Goal: Task Accomplishment & Management: Manage account settings

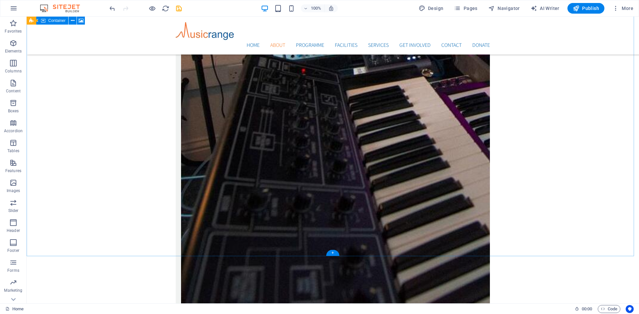
scroll to position [1411, 0]
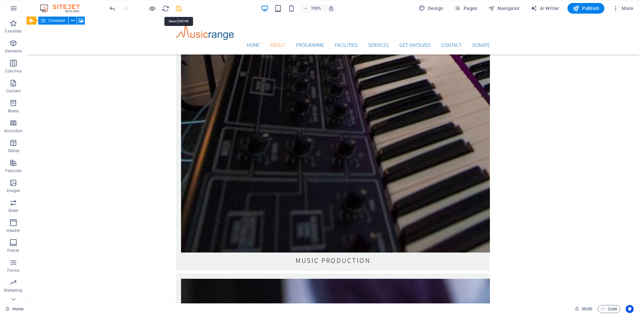
click at [181, 9] on icon "save" at bounding box center [179, 9] width 8 height 8
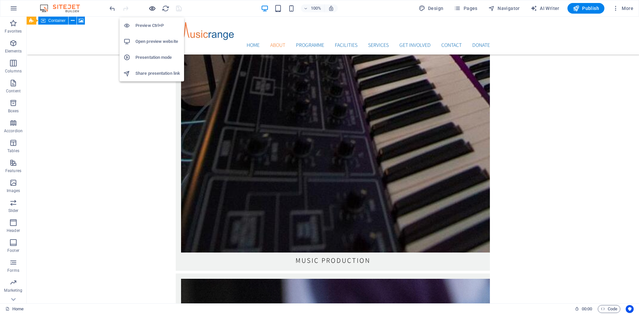
click at [153, 6] on icon "button" at bounding box center [152, 9] width 8 height 8
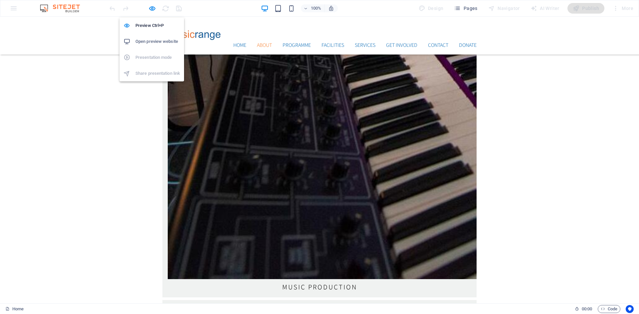
scroll to position [1388, 0]
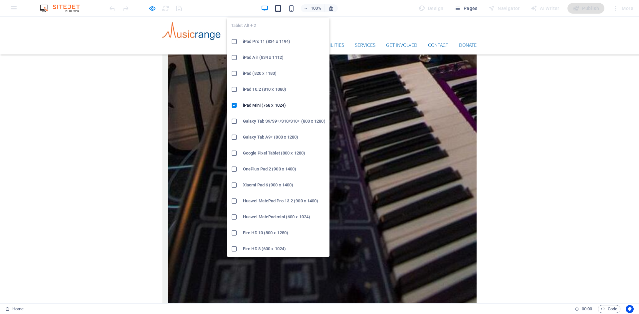
click at [280, 8] on icon "button" at bounding box center [278, 9] width 8 height 8
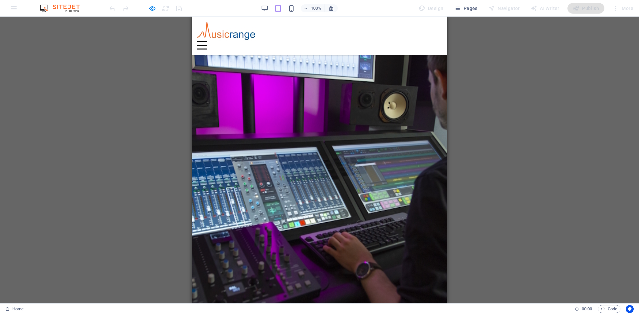
scroll to position [1953, 0]
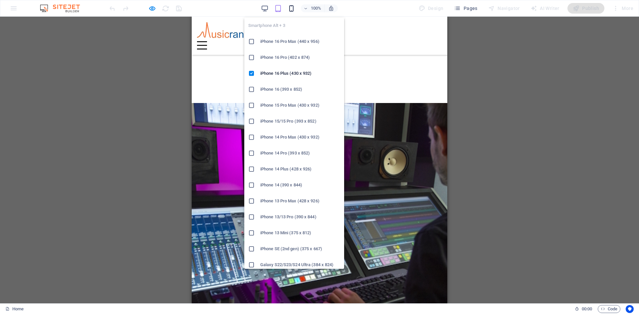
click at [294, 9] on icon "button" at bounding box center [291, 9] width 8 height 8
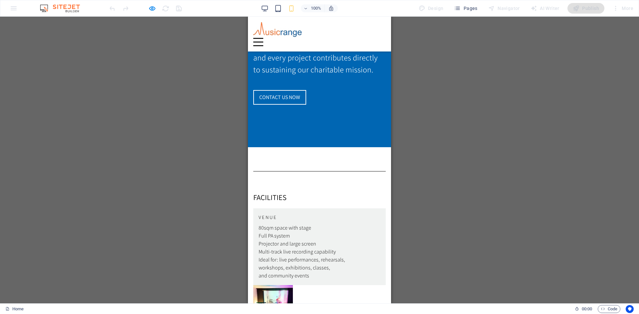
scroll to position [2335, 0]
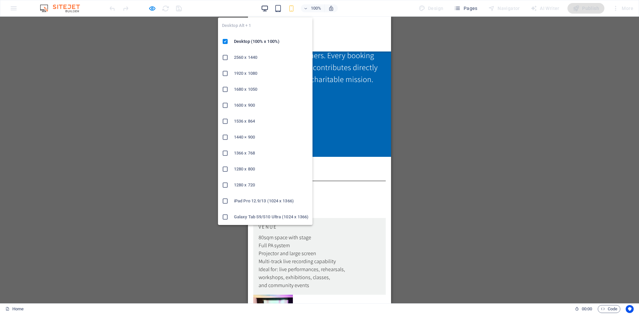
click at [265, 9] on icon "button" at bounding box center [265, 9] width 8 height 8
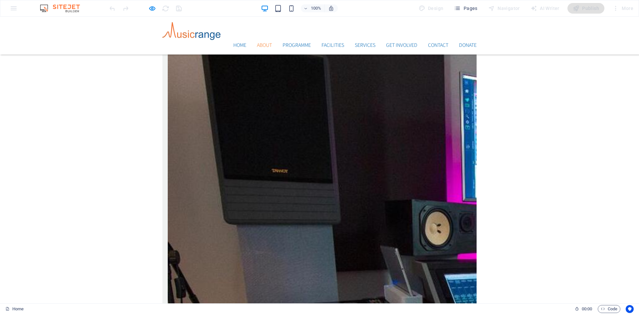
scroll to position [1014, 0]
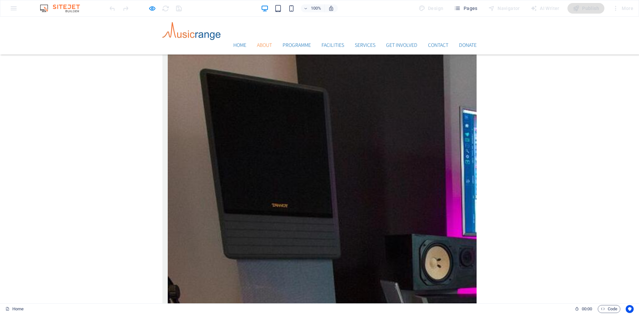
click at [268, 309] on div "Home" at bounding box center [287, 309] width 564 height 8
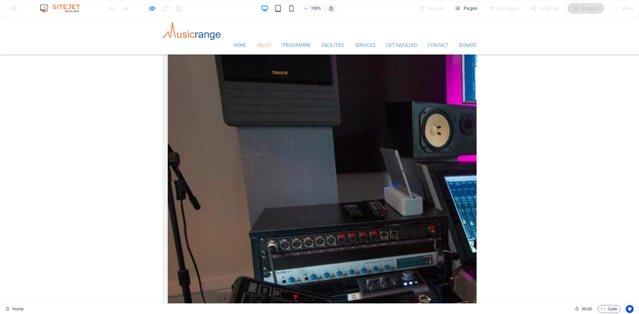
scroll to position [1080, 0]
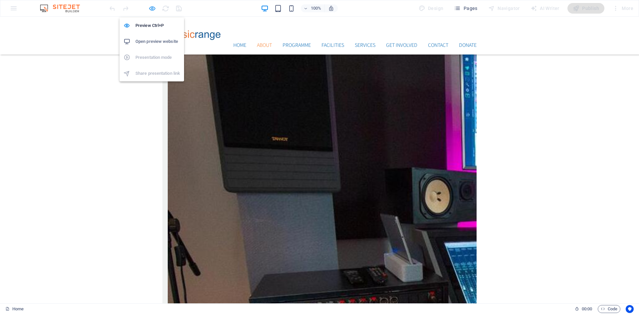
click at [153, 9] on icon "button" at bounding box center [152, 9] width 8 height 8
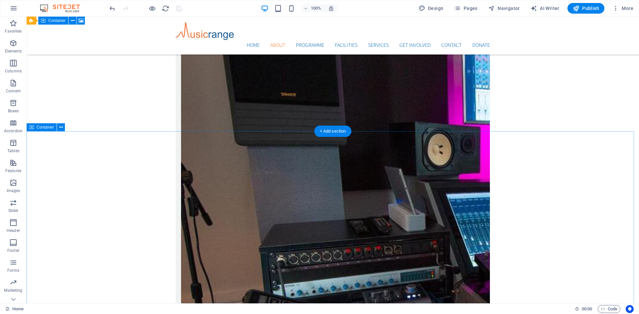
scroll to position [1147, 0]
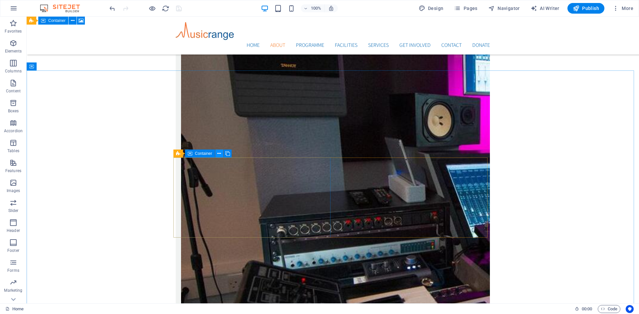
click at [220, 154] on icon at bounding box center [219, 153] width 4 height 7
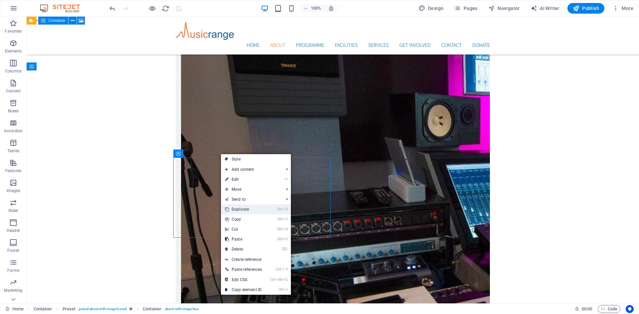
drag, startPoint x: 243, startPoint y: 208, endPoint x: 217, endPoint y: 191, distance: 31.1
click at [243, 208] on link "Ctrl D Duplicate" at bounding box center [243, 210] width 45 height 10
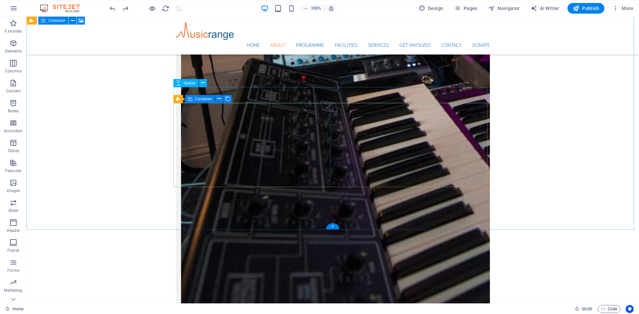
scroll to position [1346, 0]
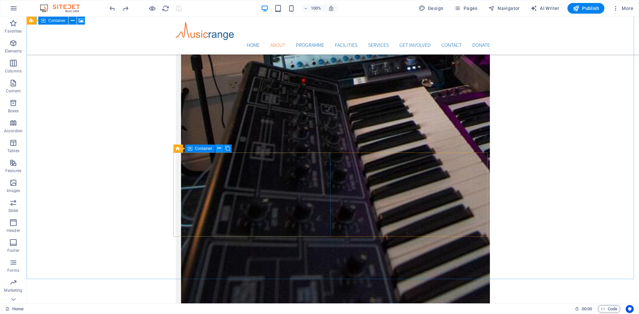
click at [219, 149] on icon at bounding box center [219, 148] width 4 height 7
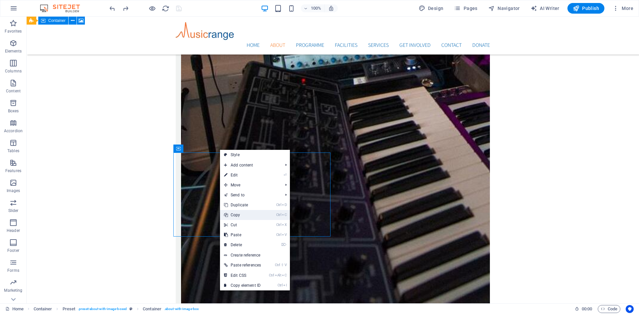
click at [235, 215] on link "Ctrl C Copy" at bounding box center [242, 215] width 45 height 10
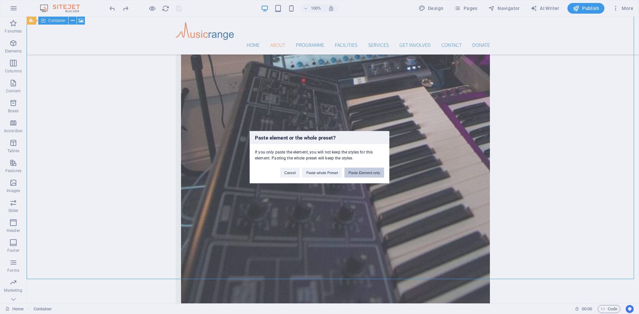
click at [362, 172] on button "Paste Element only" at bounding box center [364, 173] width 40 height 10
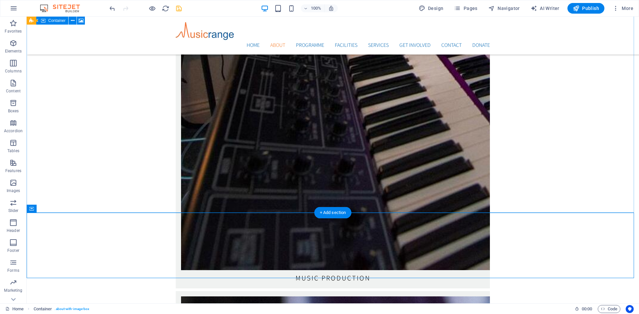
scroll to position [1413, 0]
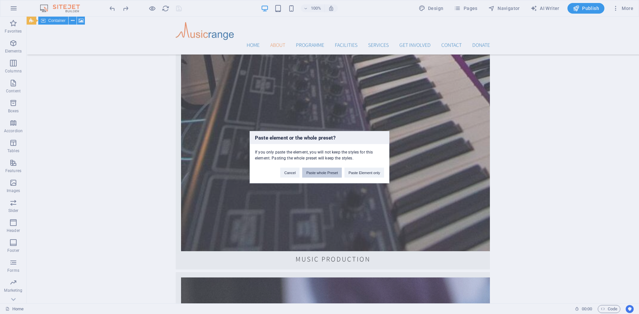
click at [320, 176] on button "Paste whole Preset" at bounding box center [322, 173] width 40 height 10
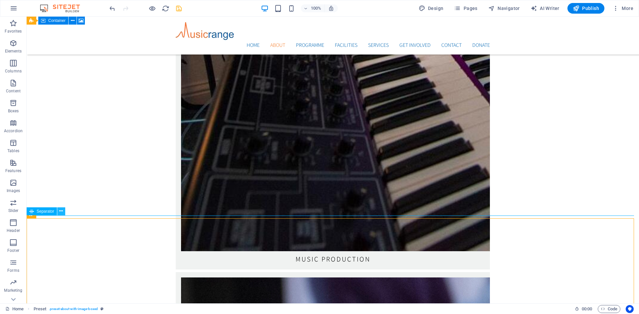
click at [59, 212] on icon at bounding box center [61, 211] width 4 height 7
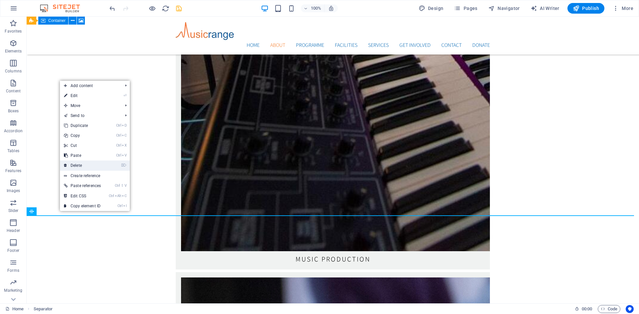
click at [78, 164] on link "⌦ Delete" at bounding box center [82, 166] width 45 height 10
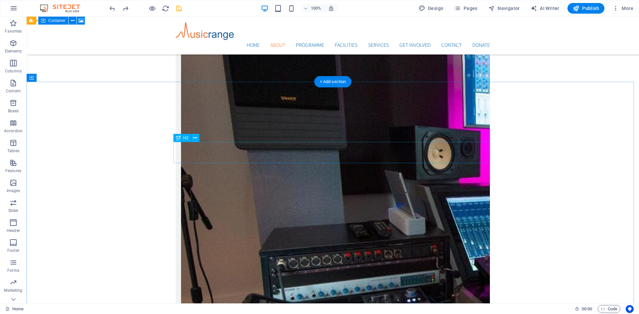
scroll to position [1136, 0]
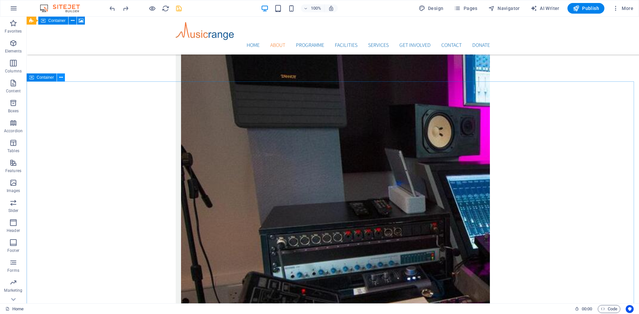
click at [58, 79] on button at bounding box center [61, 78] width 8 height 8
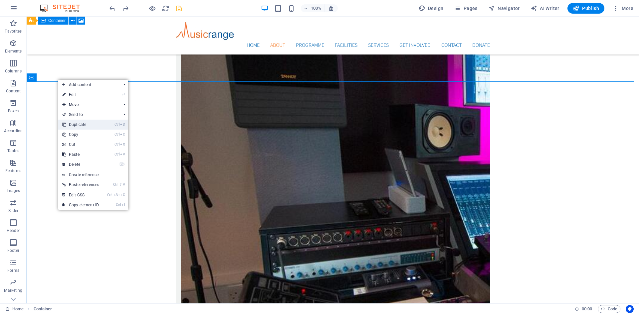
click at [77, 122] on link "Ctrl D Duplicate" at bounding box center [80, 125] width 45 height 10
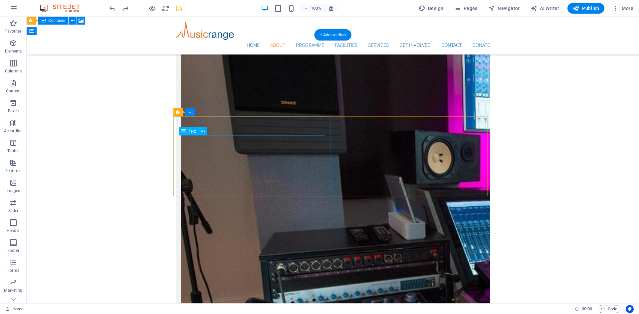
scroll to position [1063, 0]
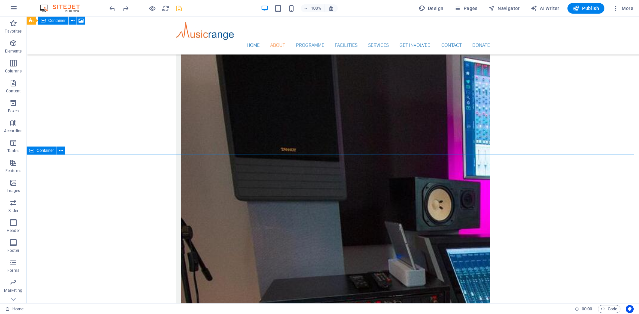
click at [45, 152] on span "Container" at bounding box center [45, 151] width 17 height 4
click at [45, 150] on span "Container" at bounding box center [45, 151] width 17 height 4
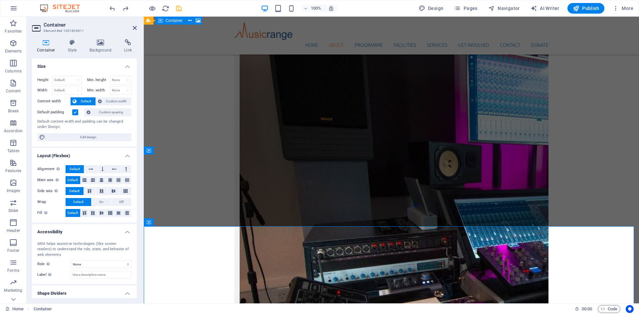
click at [45, 44] on icon at bounding box center [46, 42] width 28 height 7
click at [118, 91] on select "None px rem % vh vw" at bounding box center [120, 90] width 21 height 8
select select "px"
click at [120, 86] on select "None px rem % vh vw" at bounding box center [120, 90] width 21 height 8
click at [119, 91] on input "number" at bounding box center [120, 90] width 21 height 8
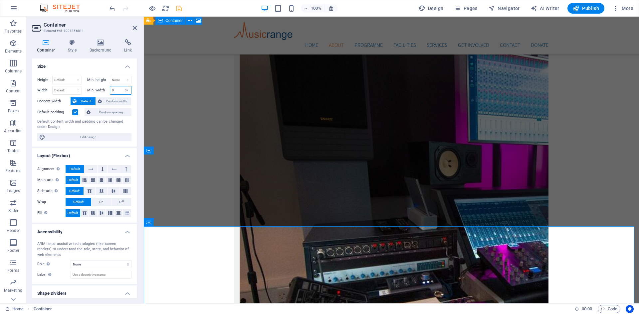
drag, startPoint x: 119, startPoint y: 91, endPoint x: 100, endPoint y: 87, distance: 19.6
click at [100, 87] on div "Min. width None px rem % vh vw" at bounding box center [109, 90] width 45 height 9
type input "1000"
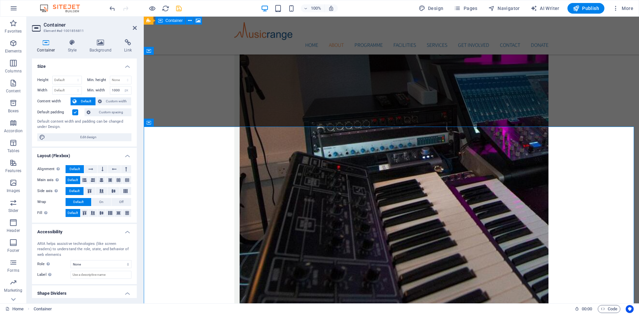
scroll to position [1162, 0]
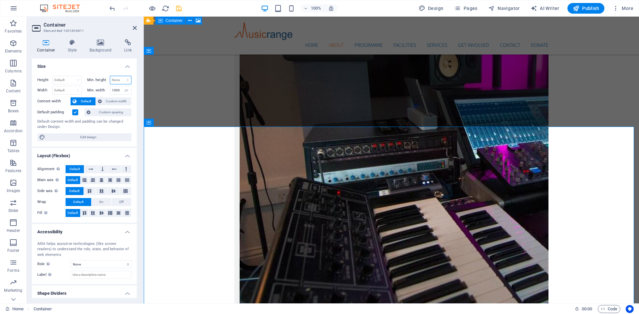
click at [123, 81] on select "None px rem % vh vw" at bounding box center [120, 80] width 21 height 8
click at [110, 76] on select "None px rem % vh vw" at bounding box center [120, 80] width 21 height 8
select select "DISABLED_OPTION_VALUE"
click at [69, 78] on select "Default px rem % vh vw" at bounding box center [67, 80] width 29 height 8
select select "px"
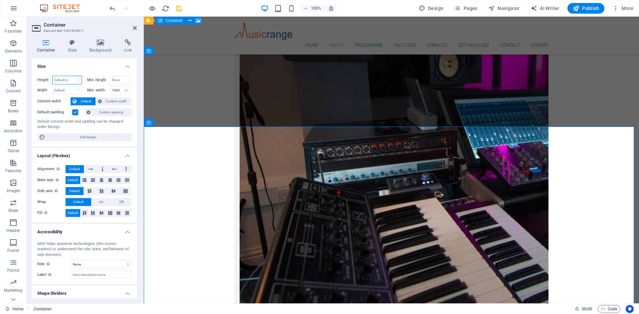
click at [71, 76] on select "Default px rem % vh vw" at bounding box center [67, 80] width 29 height 8
click at [69, 82] on input "number" at bounding box center [67, 80] width 29 height 8
drag, startPoint x: 69, startPoint y: 81, endPoint x: 33, endPoint y: 78, distance: 36.1
click at [33, 78] on div "Height Default px rem % vh vw Min. height None px rem % vh vw Width Default px …" at bounding box center [84, 109] width 105 height 76
type input "2000"
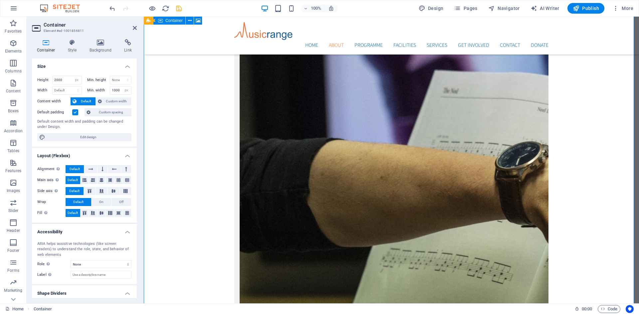
scroll to position [1528, 0]
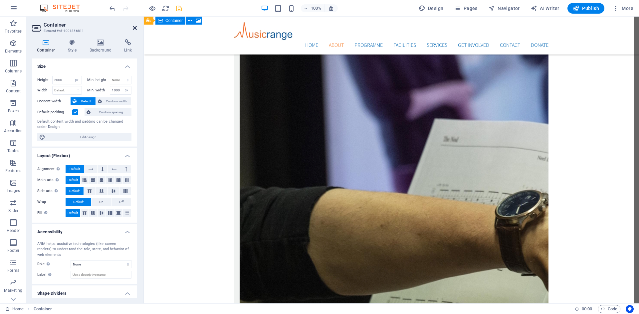
click at [134, 27] on icon at bounding box center [135, 27] width 4 height 5
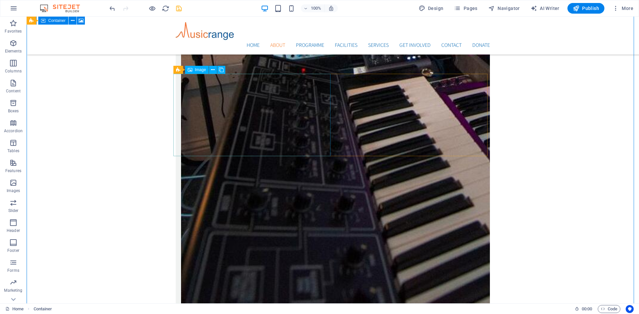
scroll to position [1290, 0]
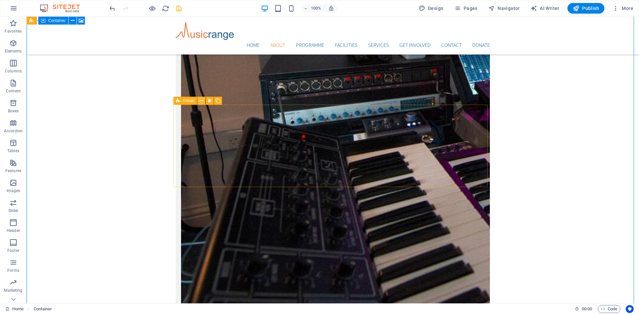
click at [202, 101] on icon at bounding box center [202, 100] width 4 height 7
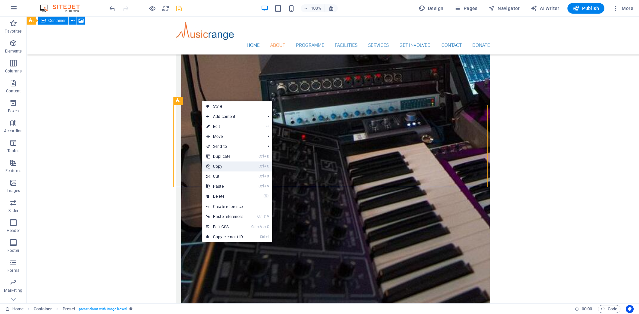
click at [225, 168] on link "Ctrl C Copy" at bounding box center [224, 167] width 45 height 10
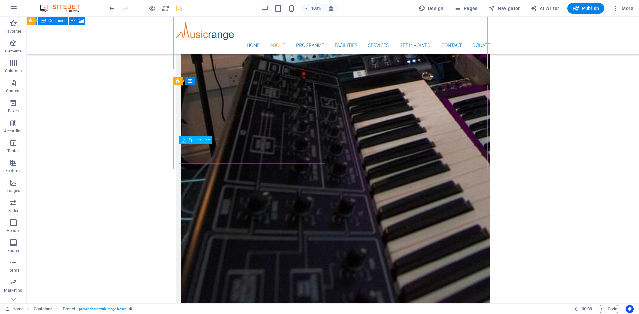
scroll to position [1423, 0]
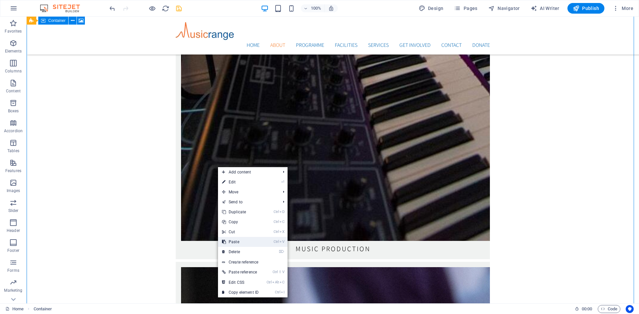
click at [234, 238] on link "Ctrl V Paste" at bounding box center [240, 242] width 45 height 10
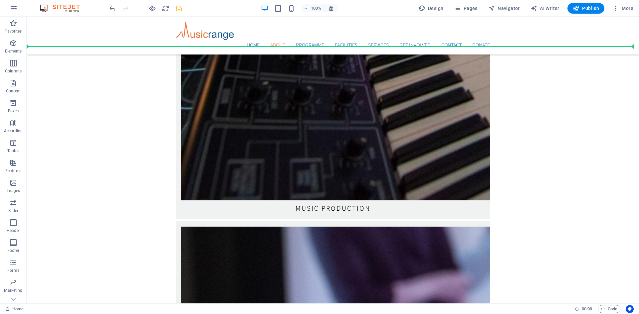
scroll to position [1442, 0]
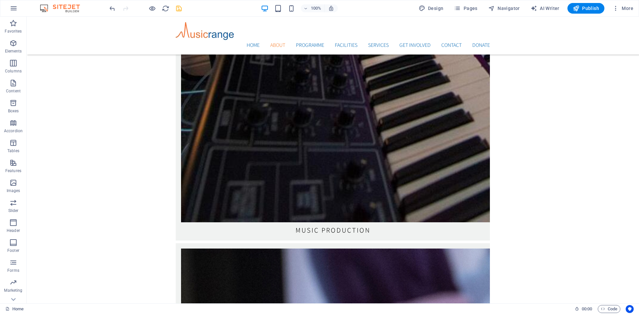
drag, startPoint x: 66, startPoint y: 122, endPoint x: 97, endPoint y: 164, distance: 52.5
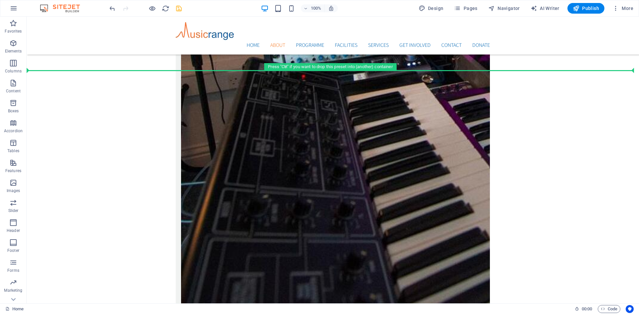
scroll to position [1324, 0]
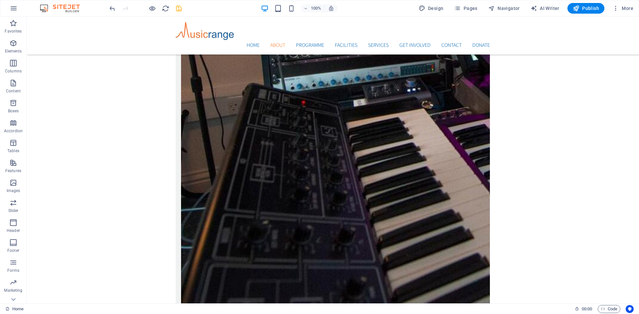
drag, startPoint x: 69, startPoint y: 187, endPoint x: 105, endPoint y: 145, distance: 54.9
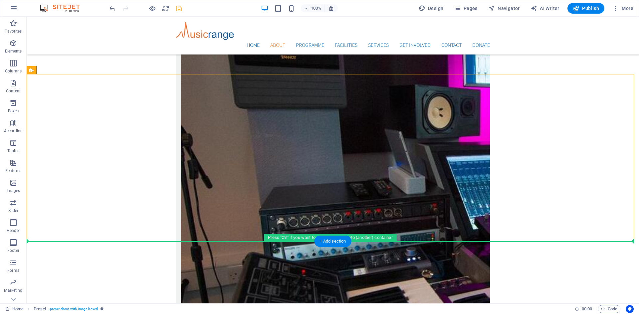
scroll to position [1157, 0]
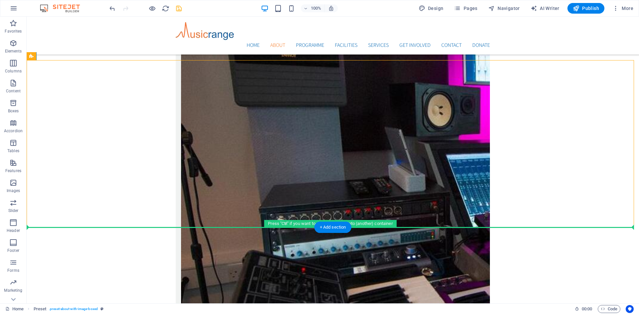
drag, startPoint x: 74, startPoint y: 122, endPoint x: 75, endPoint y: 245, distance: 123.4
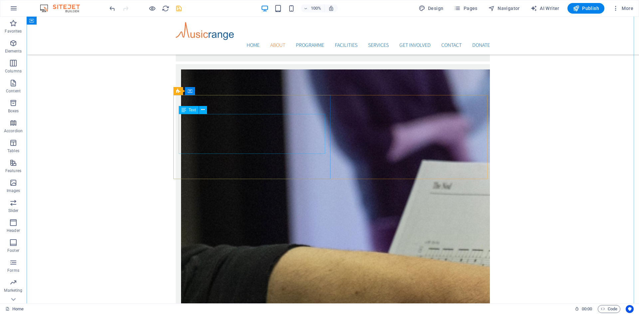
scroll to position [1556, 0]
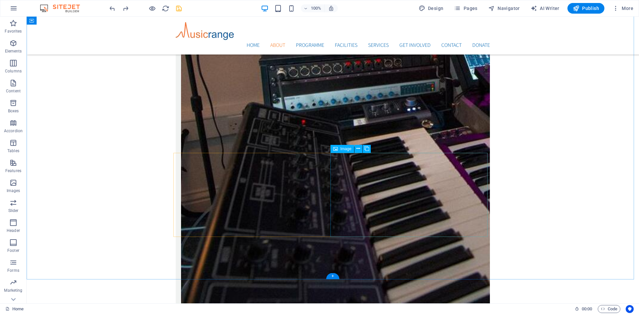
scroll to position [1340, 0]
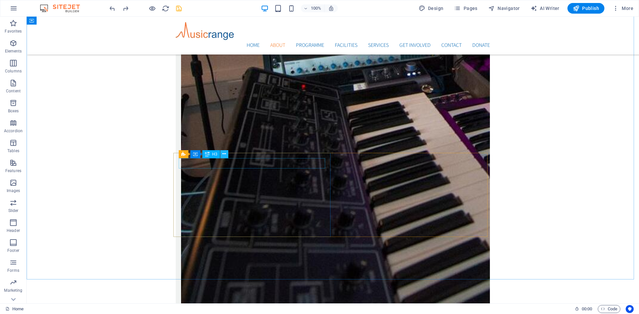
click at [223, 153] on icon at bounding box center [224, 154] width 4 height 7
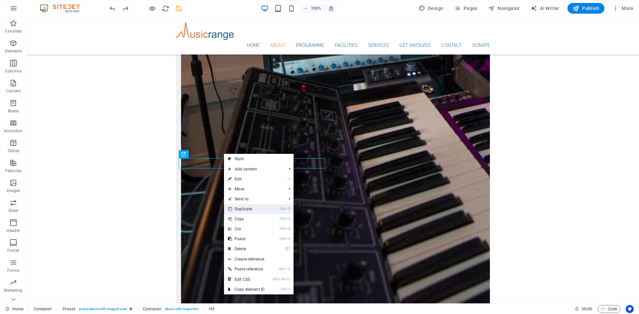
click at [239, 208] on link "Ctrl D Duplicate" at bounding box center [246, 209] width 45 height 10
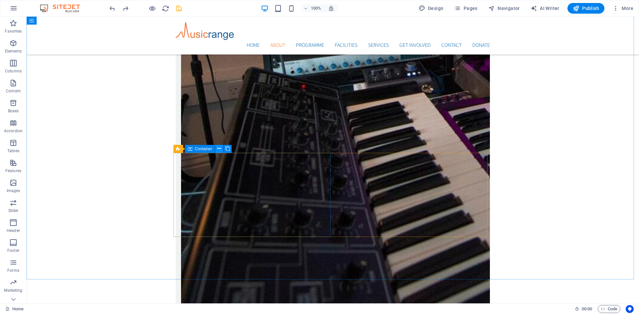
click at [220, 149] on icon at bounding box center [219, 148] width 4 height 7
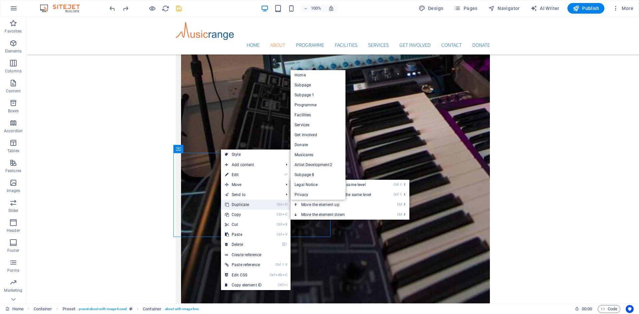
click at [237, 203] on link "Ctrl D Duplicate" at bounding box center [243, 205] width 45 height 10
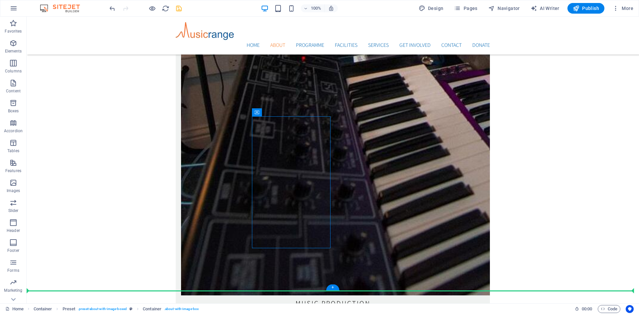
scroll to position [1377, 0]
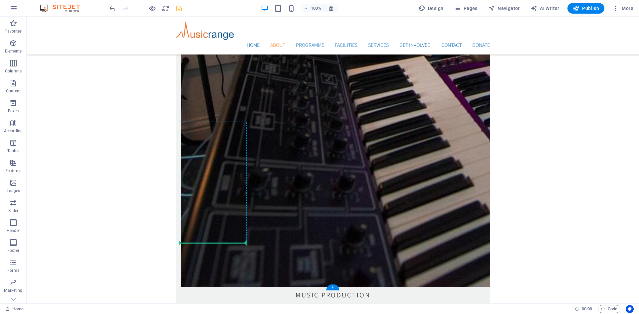
drag, startPoint x: 292, startPoint y: 167, endPoint x: 203, endPoint y: 242, distance: 117.0
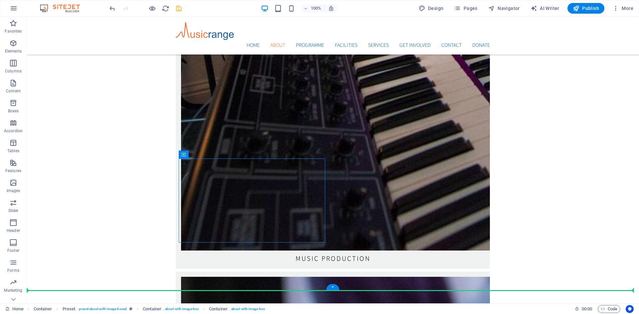
scroll to position [1430, 0]
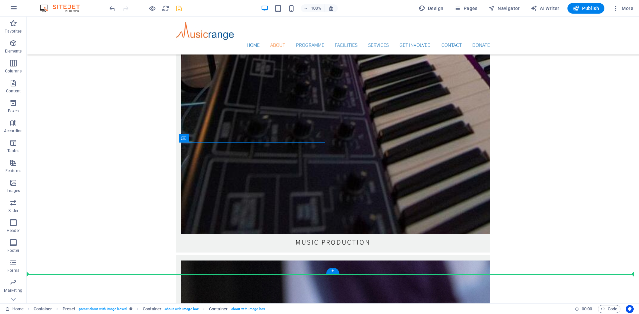
drag, startPoint x: 218, startPoint y: 208, endPoint x: 200, endPoint y: 232, distance: 29.7
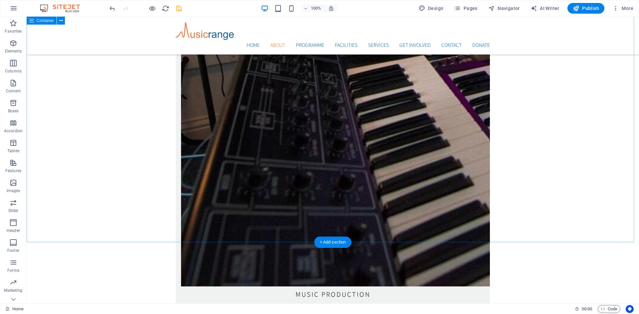
scroll to position [1397, 0]
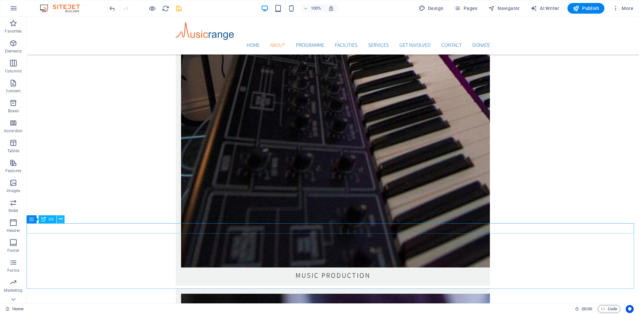
click at [59, 221] on icon at bounding box center [61, 219] width 4 height 7
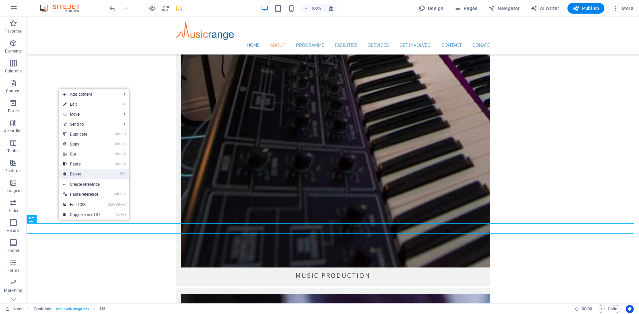
click at [76, 173] on link "⌦ Delete" at bounding box center [81, 174] width 45 height 10
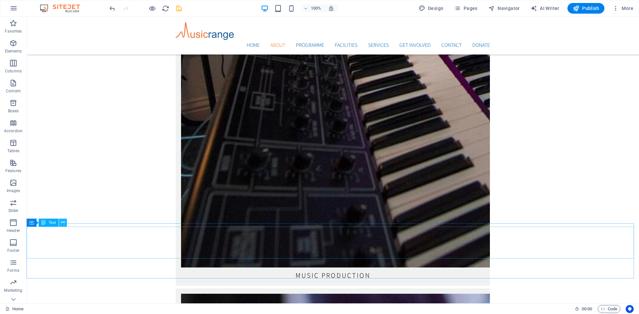
click at [61, 222] on icon at bounding box center [63, 222] width 4 height 7
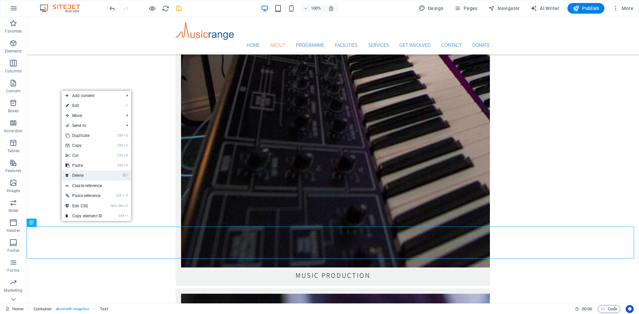
click at [82, 174] on link "⌦ Delete" at bounding box center [84, 176] width 45 height 10
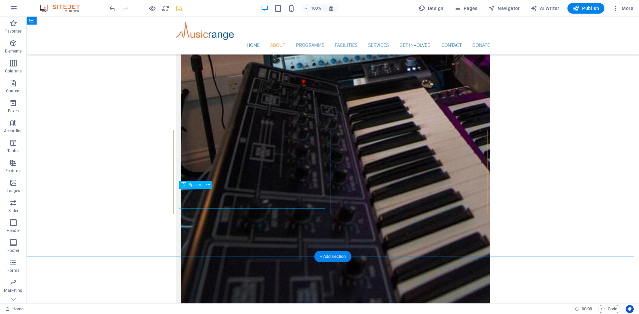
scroll to position [1363, 0]
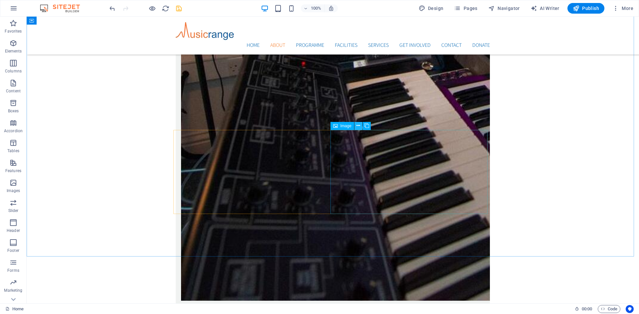
click at [359, 126] on icon at bounding box center [358, 125] width 4 height 7
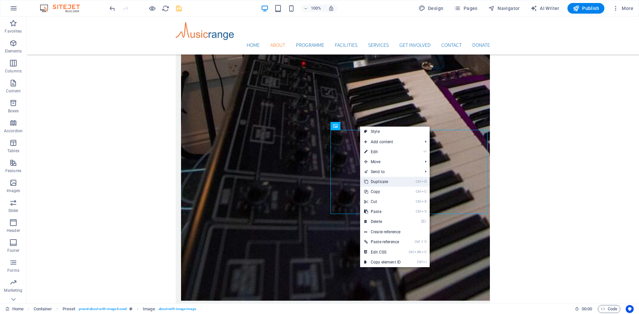
click at [375, 183] on link "Ctrl D Duplicate" at bounding box center [382, 182] width 45 height 10
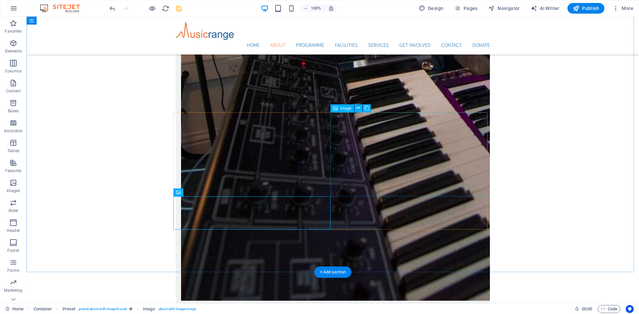
scroll to position [1430, 0]
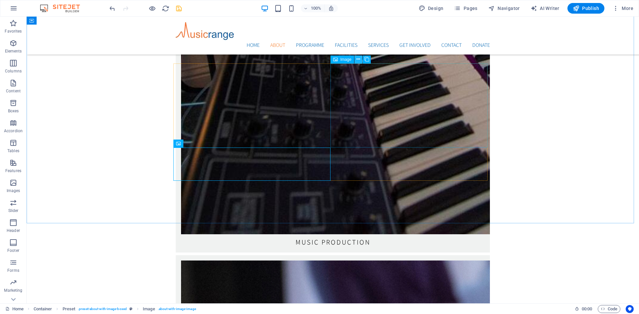
click at [357, 61] on icon at bounding box center [358, 59] width 4 height 7
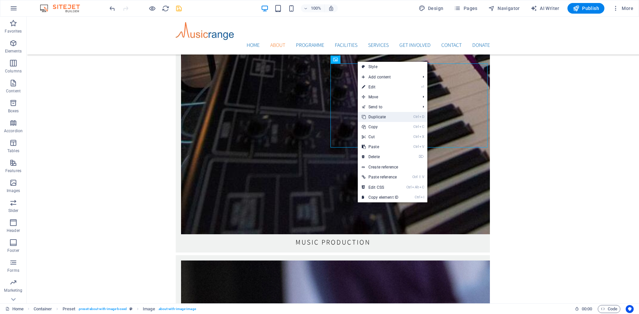
click at [372, 114] on link "Ctrl D Duplicate" at bounding box center [380, 117] width 45 height 10
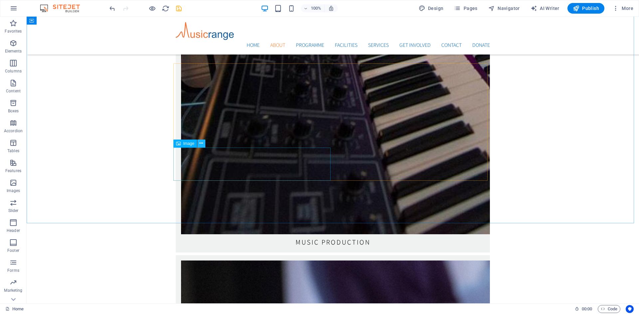
click at [199, 143] on button at bounding box center [201, 144] width 8 height 8
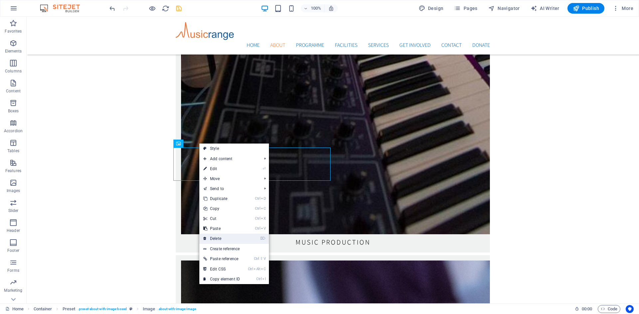
click at [214, 235] on link "⌦ Delete" at bounding box center [221, 239] width 45 height 10
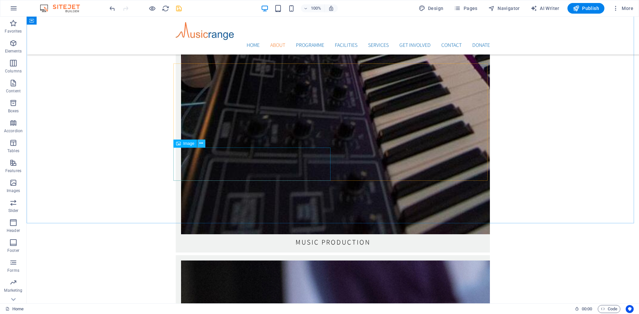
click at [203, 143] on icon at bounding box center [201, 143] width 4 height 7
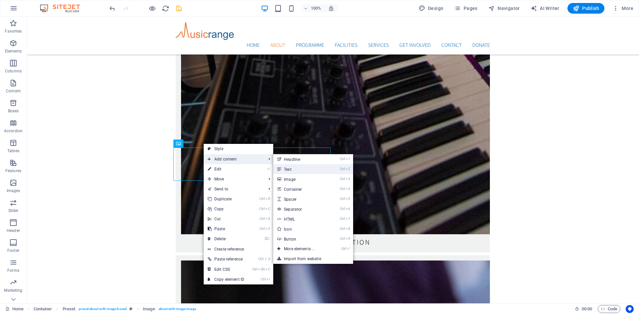
click at [290, 170] on link "Ctrl 2 Text" at bounding box center [300, 169] width 55 height 10
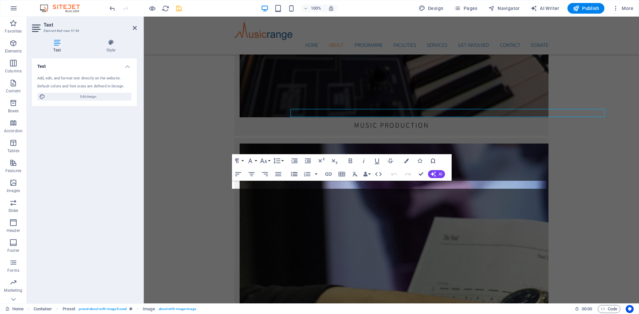
scroll to position [1502, 0]
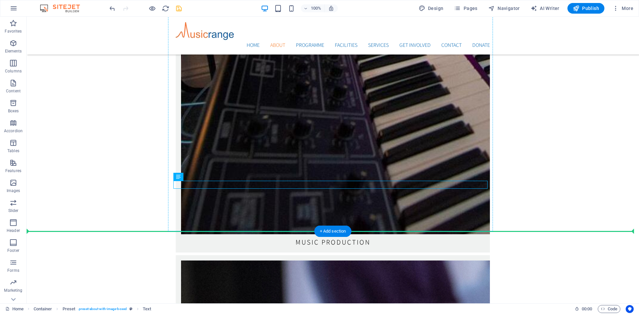
drag, startPoint x: 210, startPoint y: 195, endPoint x: 338, endPoint y: 150, distance: 135.8
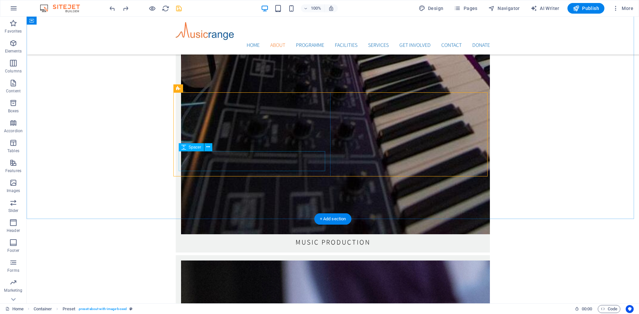
scroll to position [1363, 0]
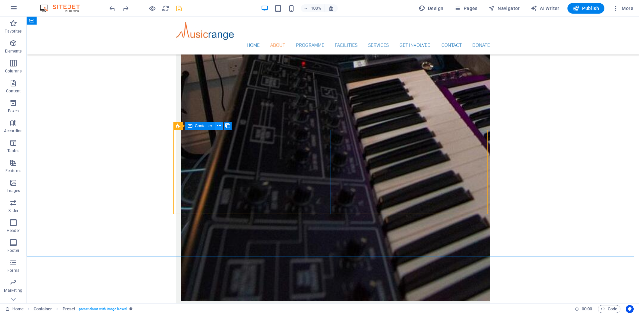
click at [219, 125] on icon at bounding box center [219, 125] width 4 height 7
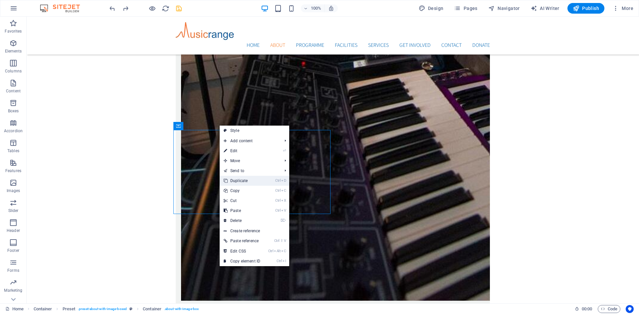
click at [236, 181] on link "Ctrl D Duplicate" at bounding box center [242, 181] width 45 height 10
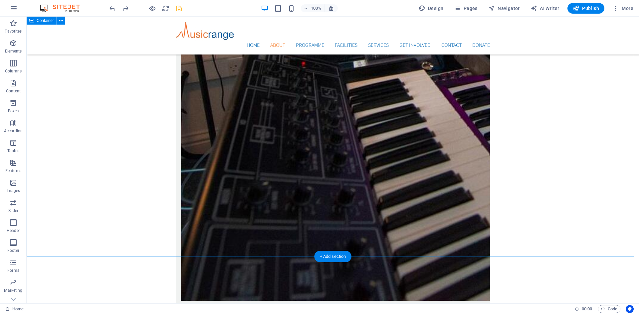
click at [203, 125] on icon at bounding box center [202, 125] width 4 height 7
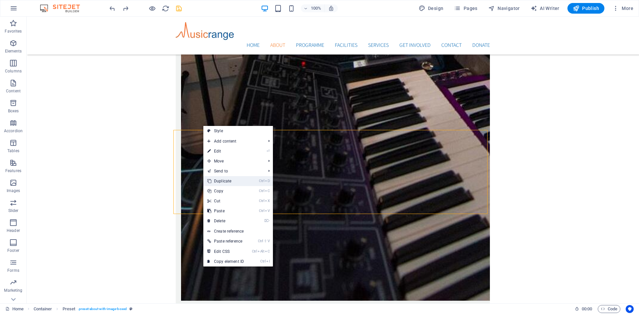
click at [221, 180] on link "Ctrl D Duplicate" at bounding box center [225, 181] width 45 height 10
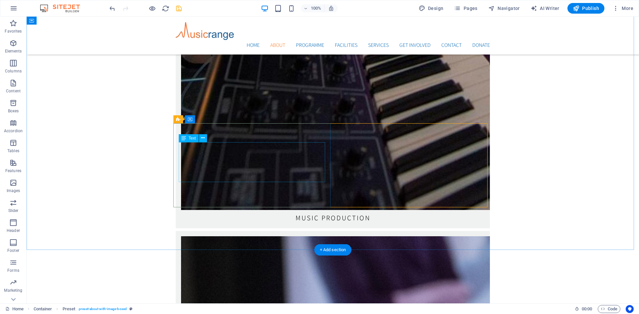
scroll to position [1430, 0]
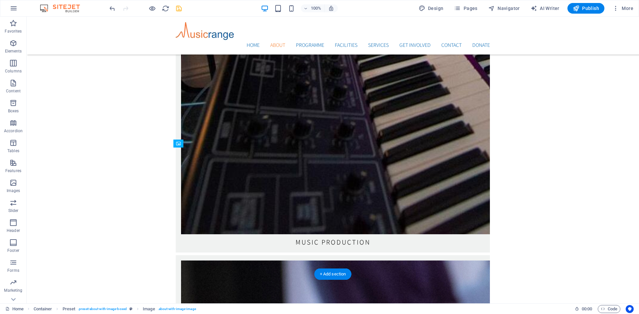
drag, startPoint x: 386, startPoint y: 180, endPoint x: 252, endPoint y: 176, distance: 134.1
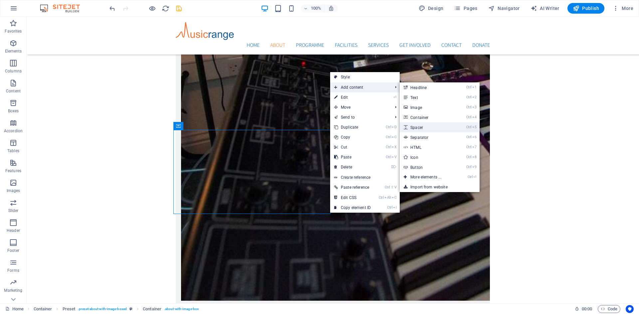
click at [411, 127] on link "Ctrl 5 Spacer" at bounding box center [426, 127] width 55 height 10
select select "px"
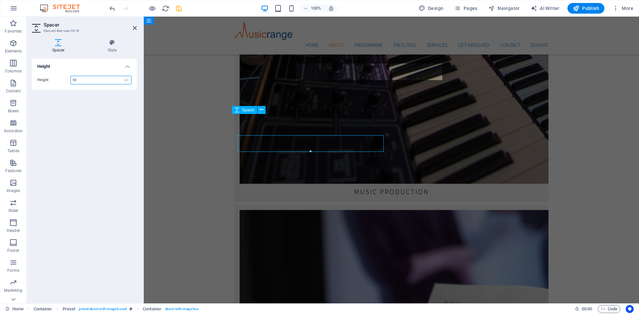
scroll to position [1435, 0]
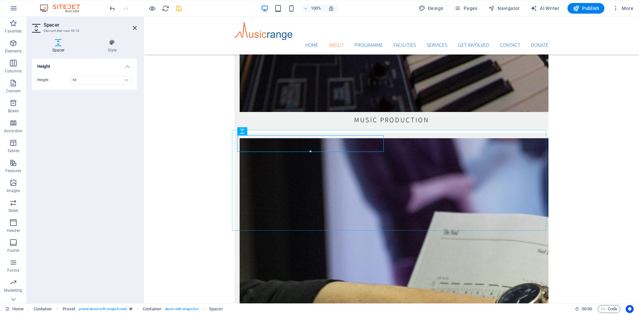
drag, startPoint x: 338, startPoint y: 140, endPoint x: 392, endPoint y: 230, distance: 105.0
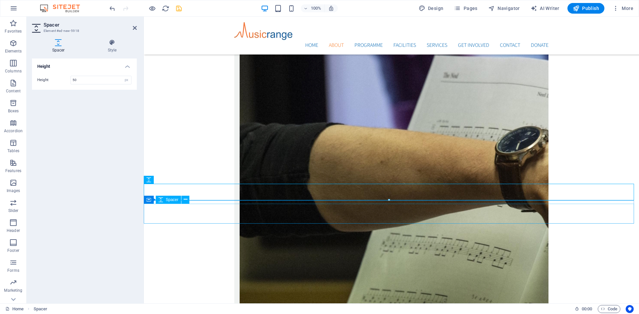
scroll to position [1558, 0]
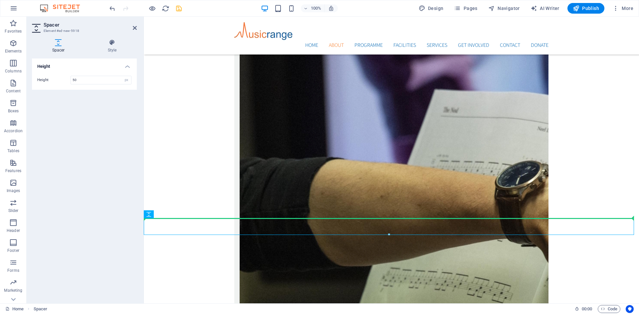
drag, startPoint x: 296, startPoint y: 230, endPoint x: 214, endPoint y: 87, distance: 164.6
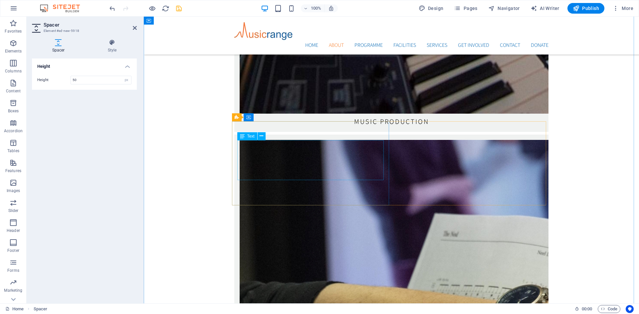
scroll to position [1424, 0]
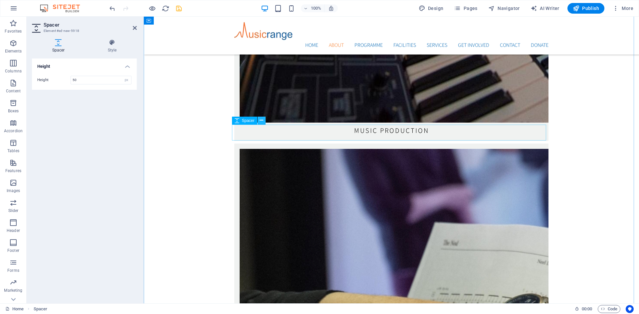
click at [260, 119] on icon at bounding box center [261, 120] width 4 height 7
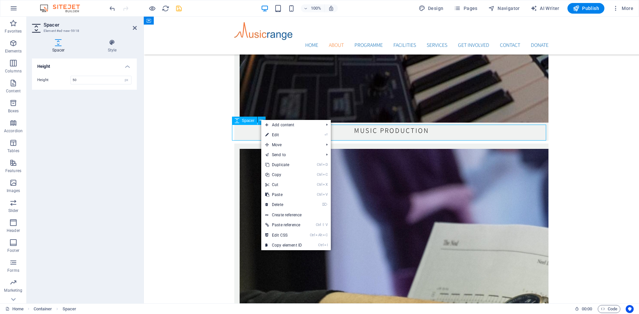
scroll to position [1353, 0]
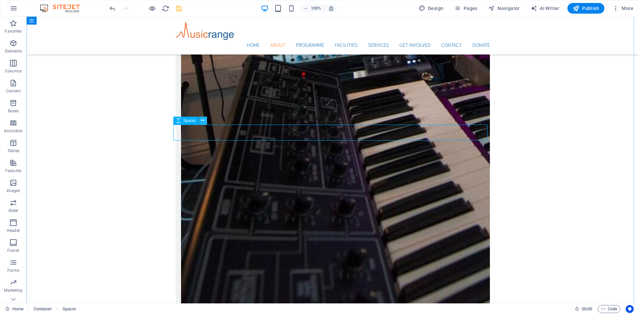
click at [201, 122] on icon at bounding box center [203, 120] width 4 height 7
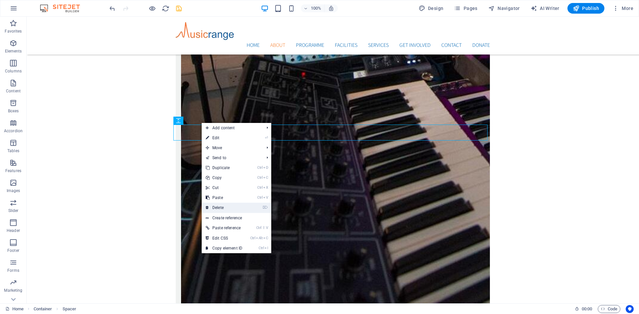
click at [217, 205] on link "⌦ Delete" at bounding box center [224, 208] width 45 height 10
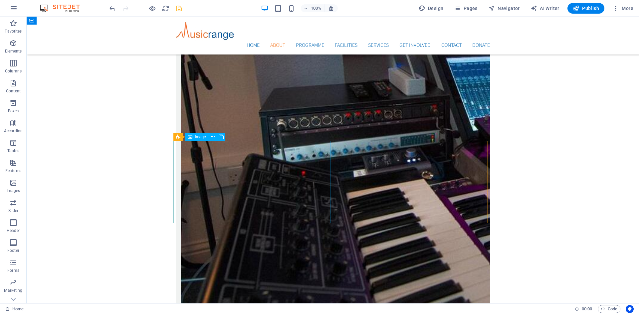
scroll to position [1253, 0]
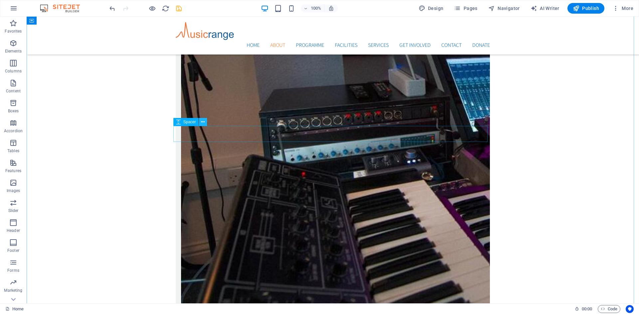
click at [202, 122] on icon at bounding box center [203, 122] width 4 height 7
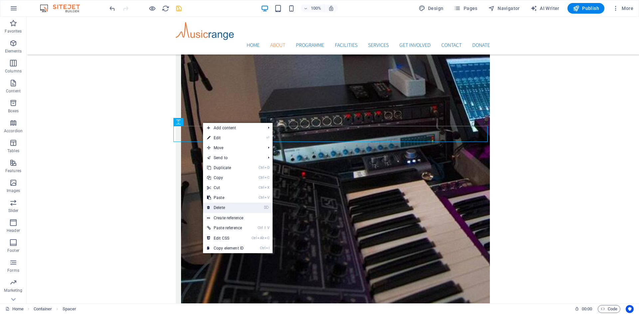
drag, startPoint x: 215, startPoint y: 207, endPoint x: 189, endPoint y: 190, distance: 31.1
click at [215, 207] on link "⌦ Delete" at bounding box center [225, 208] width 45 height 10
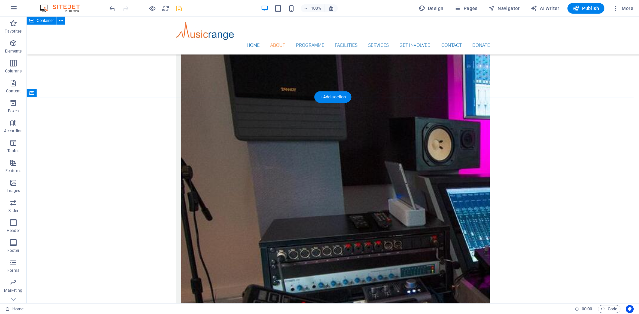
scroll to position [1120, 0]
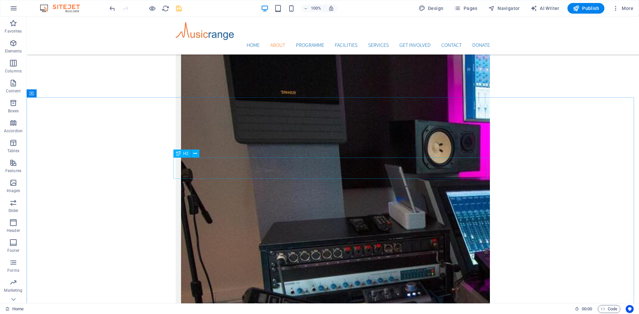
click at [185, 154] on span "H2" at bounding box center [185, 154] width 5 height 4
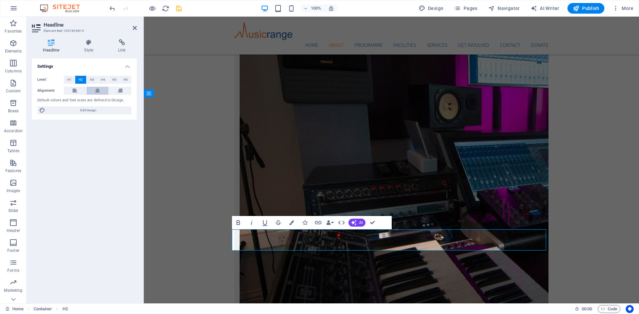
click at [99, 92] on button at bounding box center [97, 91] width 22 height 8
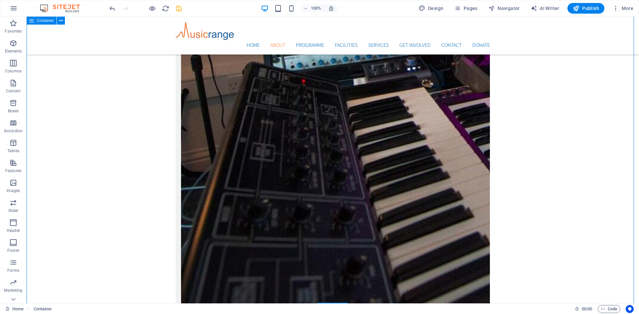
scroll to position [1319, 0]
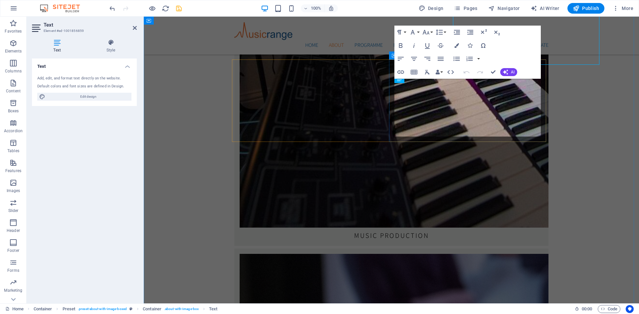
scroll to position [1391, 0]
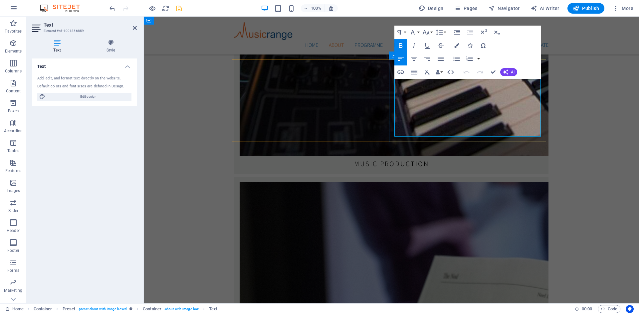
drag, startPoint x: 505, startPoint y: 86, endPoint x: 392, endPoint y: 85, distance: 112.8
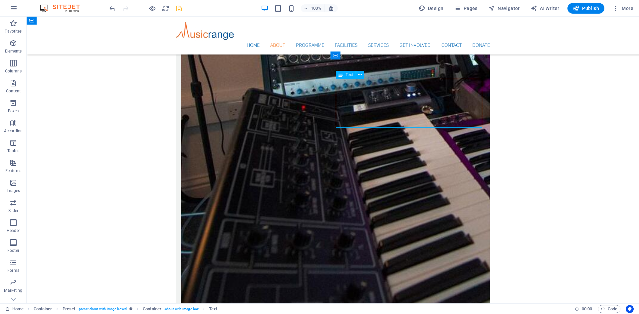
drag, startPoint x: 423, startPoint y: 125, endPoint x: 396, endPoint y: 126, distance: 26.9
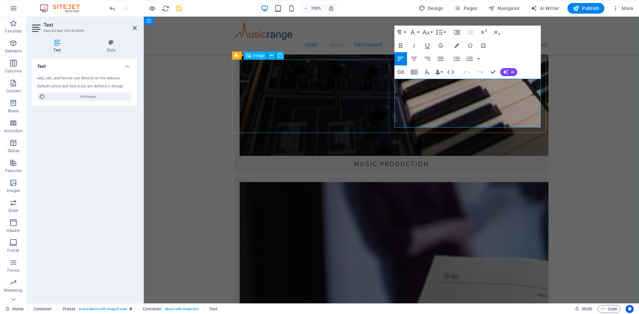
drag, startPoint x: 437, startPoint y: 122, endPoint x: 388, endPoint y: 124, distance: 49.3
drag, startPoint x: 396, startPoint y: 122, endPoint x: 574, endPoint y: 127, distance: 178.0
drag, startPoint x: 395, startPoint y: 122, endPoint x: 558, endPoint y: 127, distance: 163.1
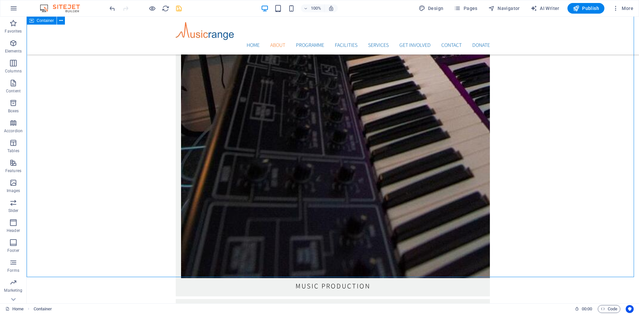
scroll to position [1319, 0]
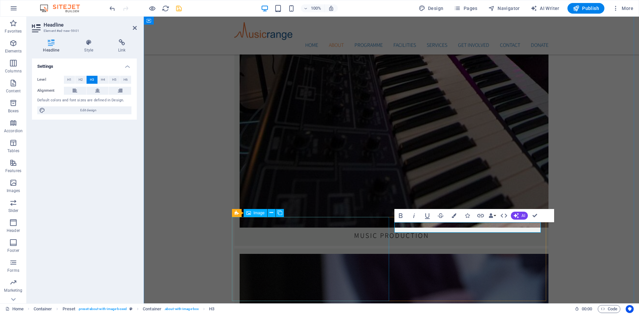
scroll to position [1391, 0]
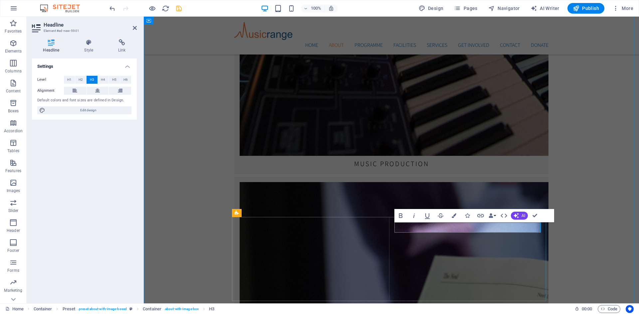
drag, startPoint x: 461, startPoint y: 229, endPoint x: 370, endPoint y: 228, distance: 90.8
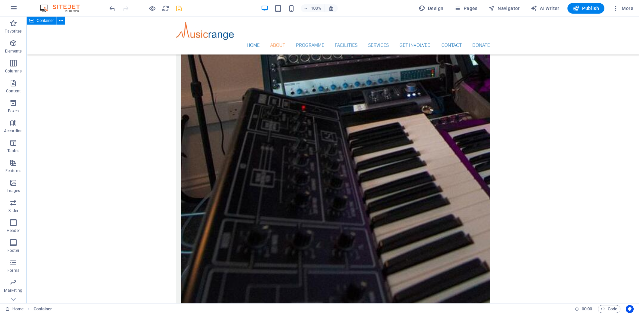
scroll to position [1419, 0]
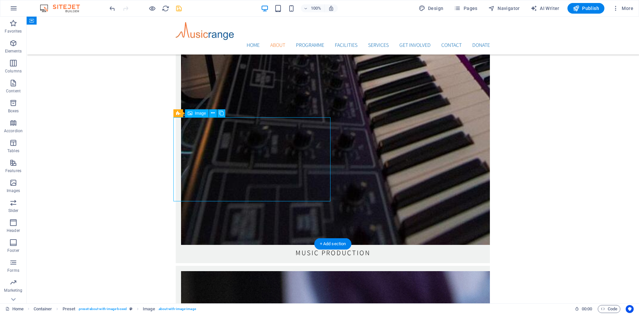
select select "%"
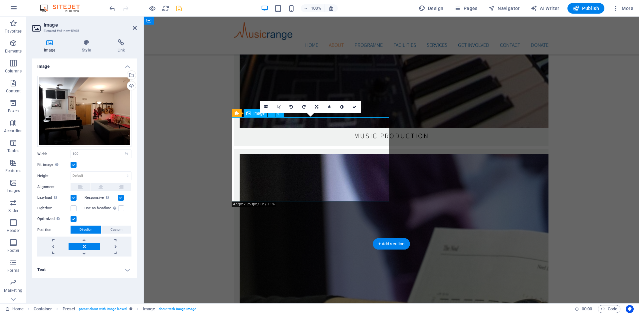
scroll to position [1491, 0]
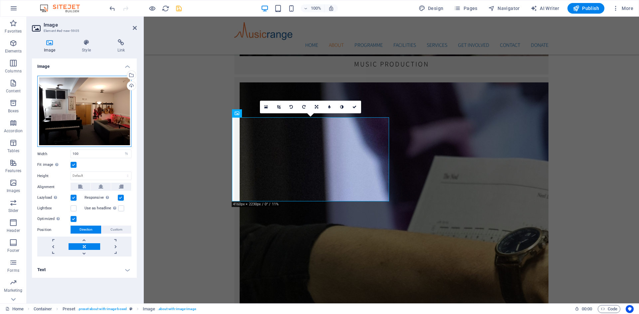
click at [74, 116] on div "Drag files here, click to choose files or select files from Files or our free s…" at bounding box center [84, 112] width 94 height 72
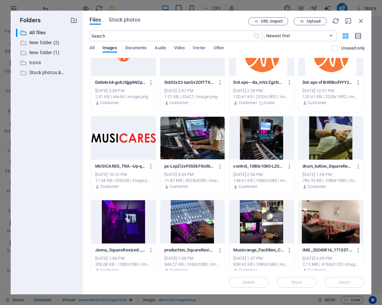
scroll to position [105, 0]
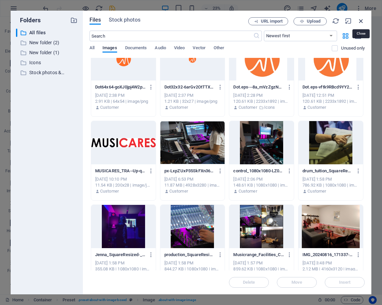
click at [362, 22] on icon "button" at bounding box center [360, 20] width 7 height 7
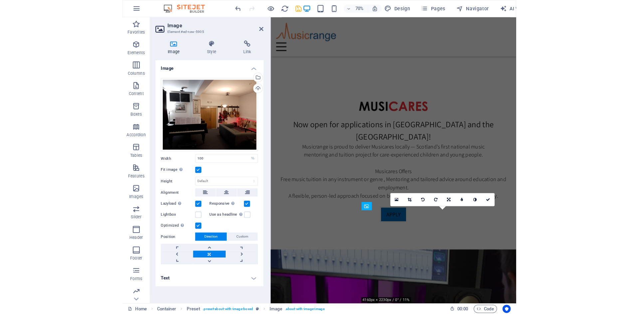
scroll to position [1404, 0]
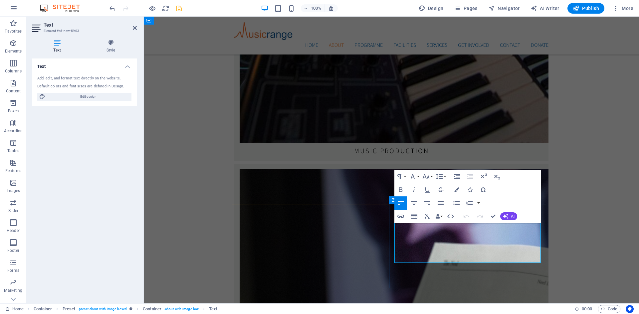
drag, startPoint x: 395, startPoint y: 227, endPoint x: 489, endPoint y: 256, distance: 98.5
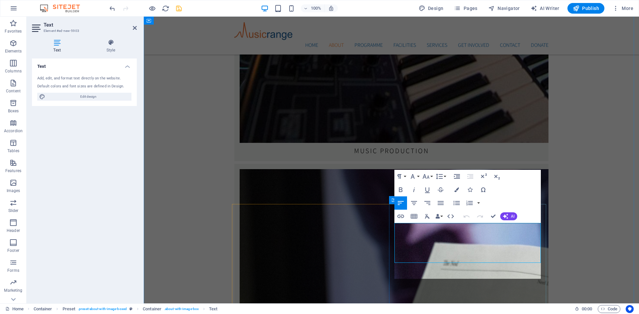
scroll to position [681, 0]
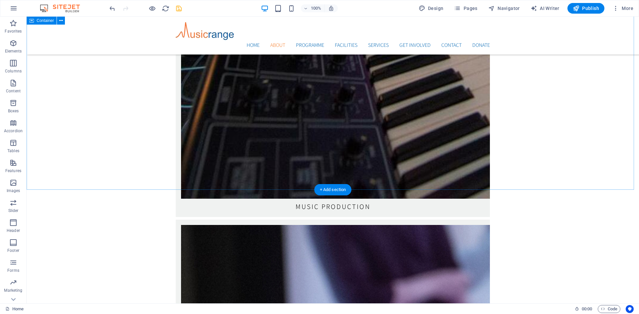
scroll to position [1366, 0]
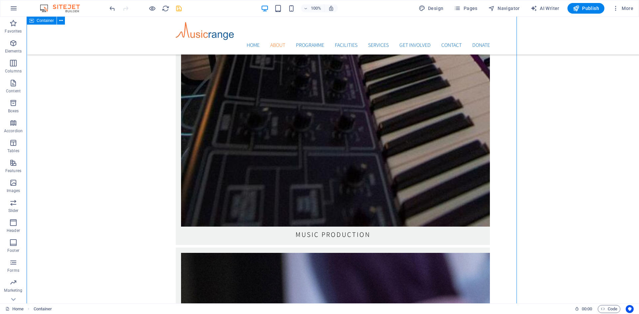
scroll to position [1366, 0]
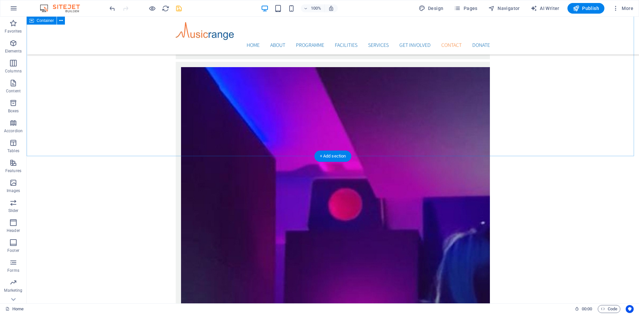
scroll to position [2269, 0]
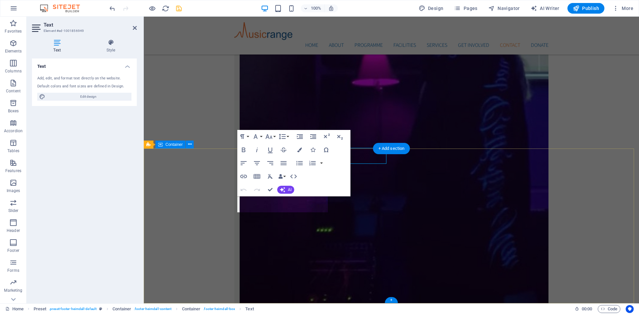
scroll to position [2318, 0]
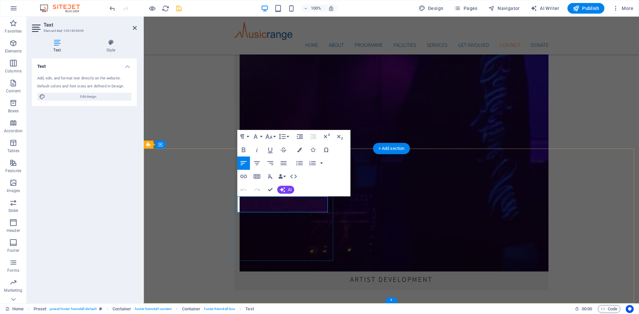
drag, startPoint x: 275, startPoint y: 201, endPoint x: 290, endPoint y: 201, distance: 14.3
drag, startPoint x: 285, startPoint y: 201, endPoint x: 268, endPoint y: 202, distance: 16.7
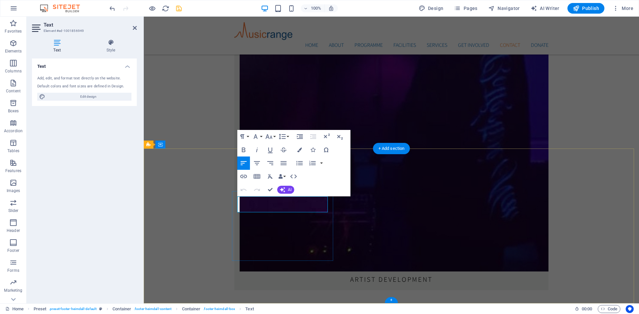
drag, startPoint x: 309, startPoint y: 209, endPoint x: 273, endPoint y: 210, distance: 35.9
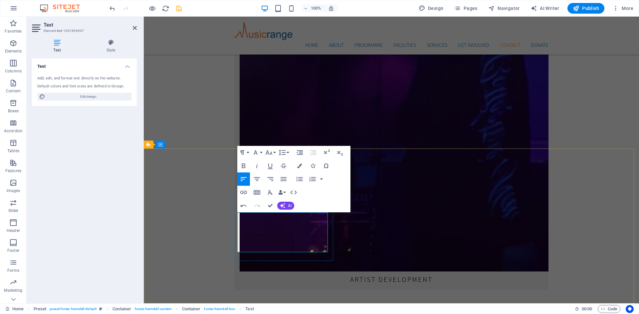
drag, startPoint x: 295, startPoint y: 217, endPoint x: 259, endPoint y: 218, distance: 36.0
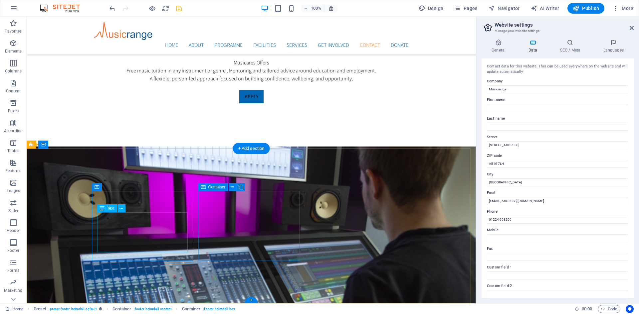
scroll to position [2380, 0]
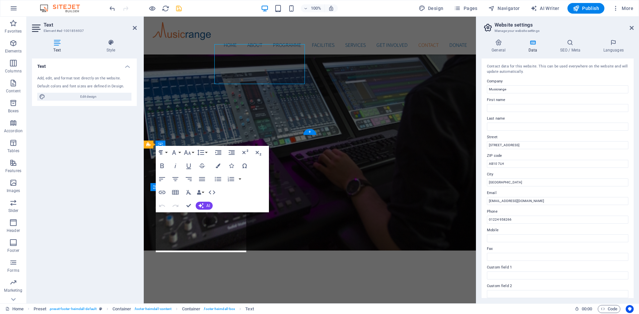
scroll to position [2549, 0]
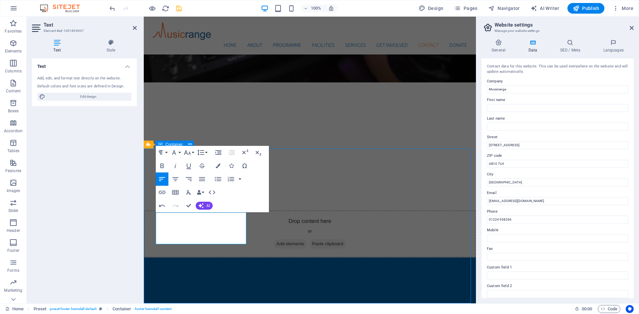
scroll to position [2380, 0]
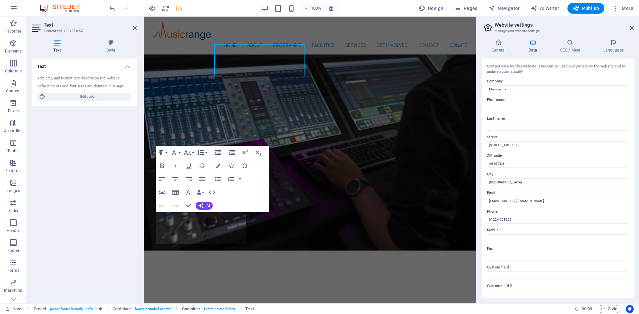
scroll to position [2549, 0]
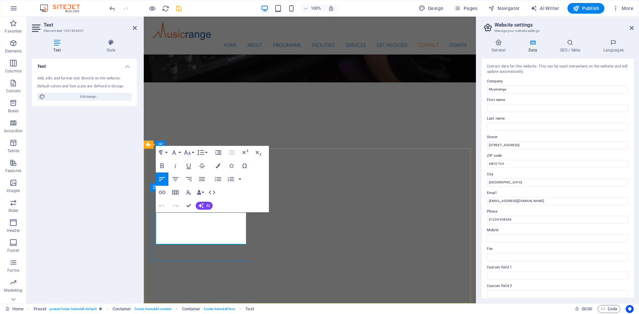
drag, startPoint x: 170, startPoint y: 219, endPoint x: 159, endPoint y: 216, distance: 11.5
drag, startPoint x: 174, startPoint y: 218, endPoint x: 147, endPoint y: 216, distance: 27.3
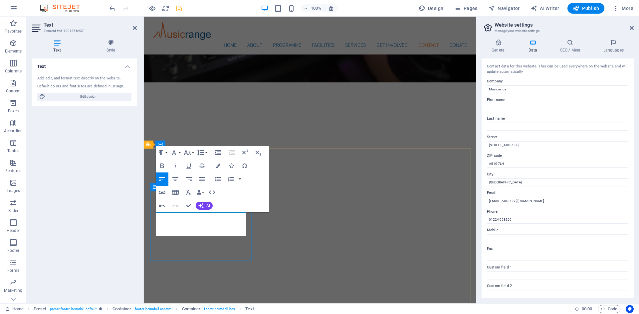
drag, startPoint x: 192, startPoint y: 218, endPoint x: 186, endPoint y: 218, distance: 6.0
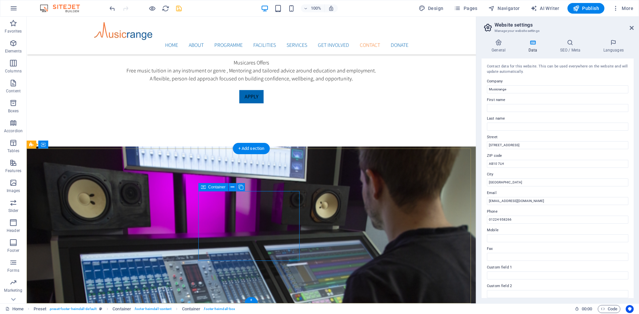
scroll to position [2380, 0]
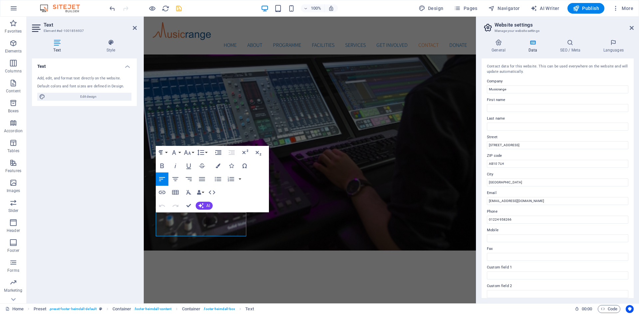
scroll to position [2549, 0]
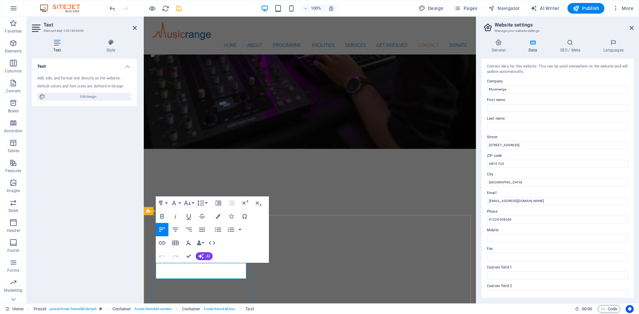
drag, startPoint x: 220, startPoint y: 277, endPoint x: 172, endPoint y: 275, distance: 48.3
click at [216, 216] on icon "button" at bounding box center [218, 216] width 5 height 5
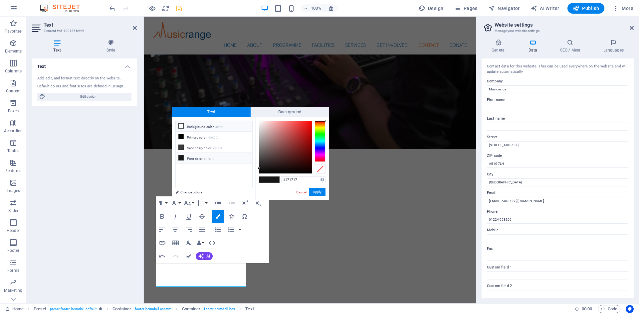
click at [180, 127] on icon at bounding box center [181, 126] width 5 height 5
type input "#ffffff"
click at [317, 193] on button "Apply" at bounding box center [317, 192] width 17 height 8
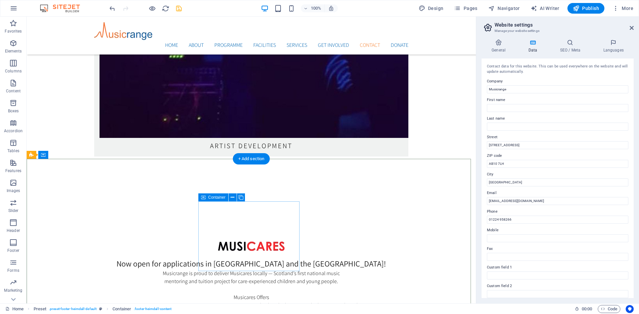
scroll to position [2380, 0]
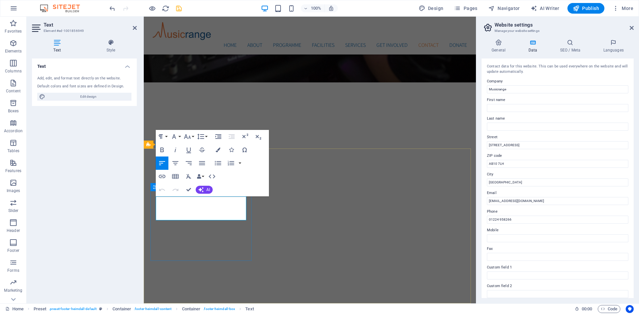
drag, startPoint x: 235, startPoint y: 218, endPoint x: 165, endPoint y: 217, distance: 70.2
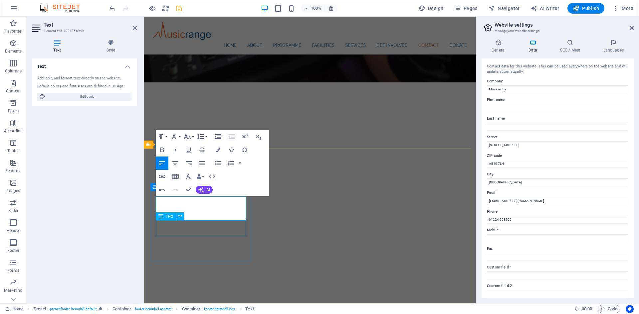
drag, startPoint x: 203, startPoint y: 218, endPoint x: 151, endPoint y: 218, distance: 52.2
click at [219, 149] on icon "button" at bounding box center [218, 150] width 5 height 5
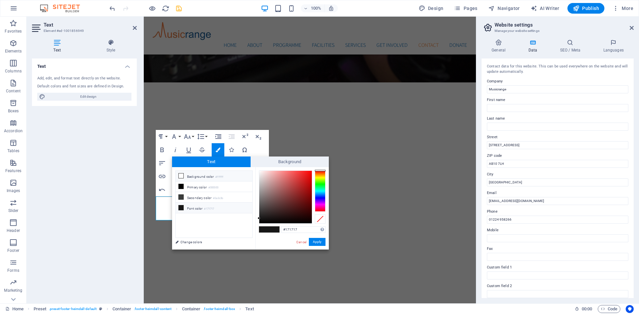
click at [182, 177] on icon at bounding box center [181, 176] width 5 height 5
type input "#ffffff"
click at [320, 241] on button "Apply" at bounding box center [317, 242] width 17 height 8
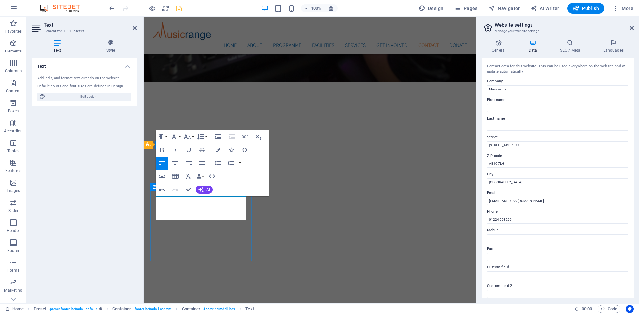
drag, startPoint x: 184, startPoint y: 220, endPoint x: 169, endPoint y: 221, distance: 14.3
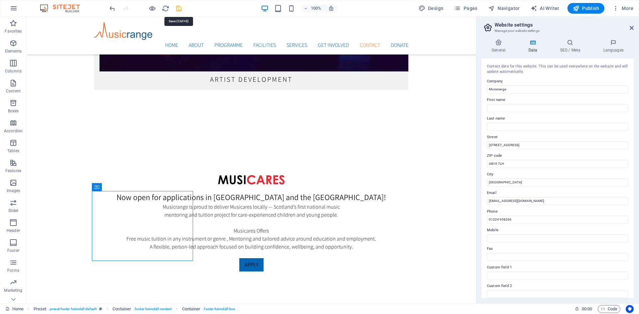
click at [176, 9] on icon "save" at bounding box center [179, 9] width 8 height 8
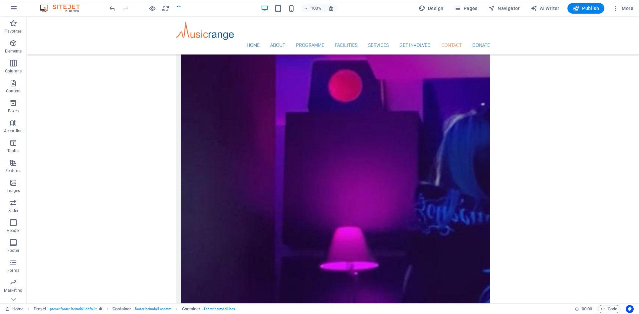
scroll to position [2269, 0]
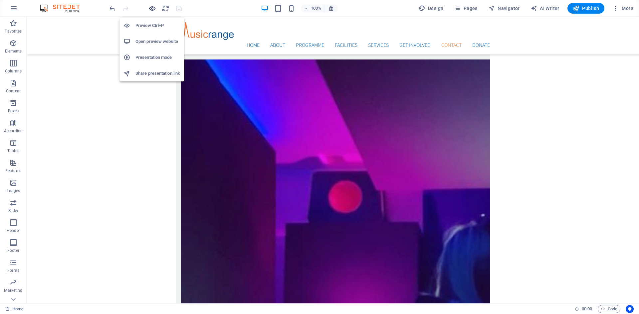
click at [151, 10] on icon "button" at bounding box center [152, 9] width 8 height 8
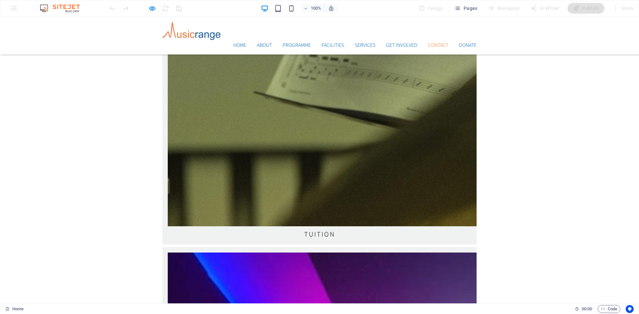
scroll to position [2247, 0]
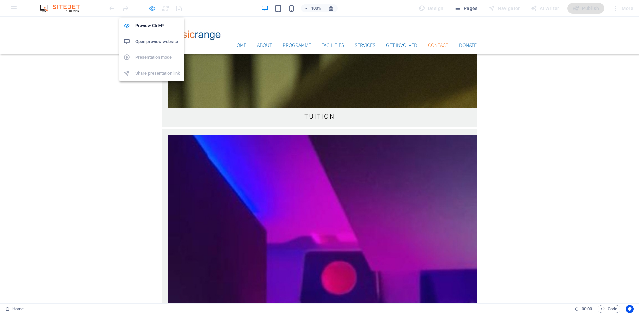
click at [150, 7] on icon "button" at bounding box center [152, 9] width 8 height 8
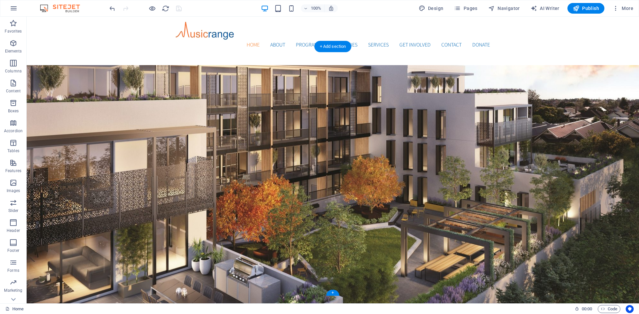
scroll to position [0, 0]
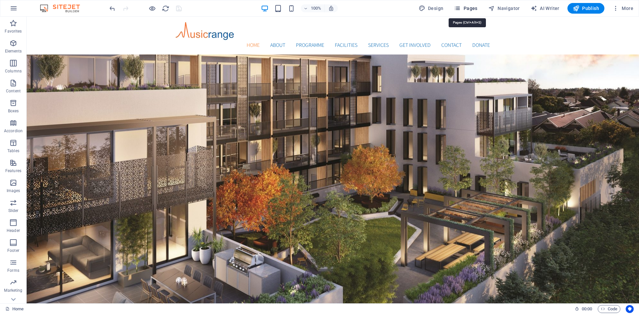
click at [473, 8] on span "Pages" at bounding box center [465, 8] width 23 height 7
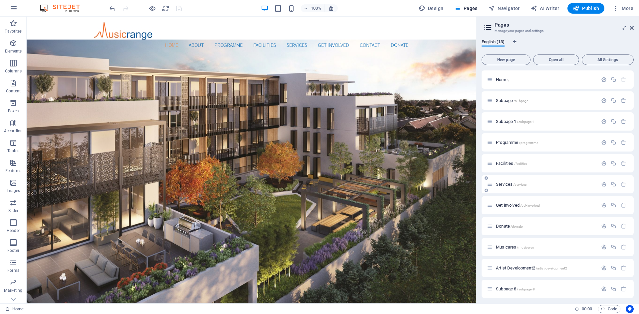
scroll to position [45, 0]
click at [503, 243] on span "Subpage 8 /subpage-8" at bounding box center [515, 244] width 39 height 5
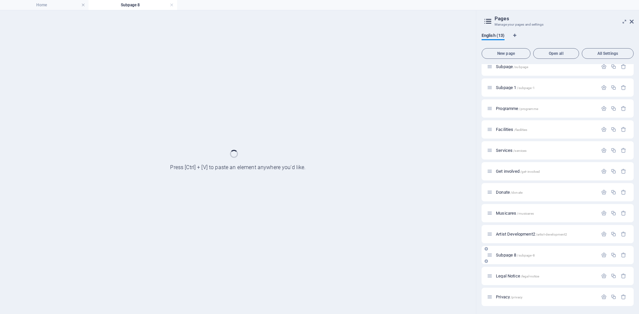
scroll to position [28, 0]
click at [503, 243] on div "Artist Development2 /artist-development2" at bounding box center [557, 234] width 152 height 18
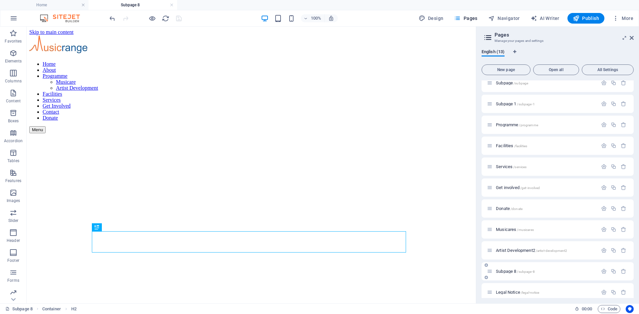
scroll to position [0, 0]
click at [506, 249] on span "Artist Development2 /artist-development2" at bounding box center [531, 250] width 71 height 5
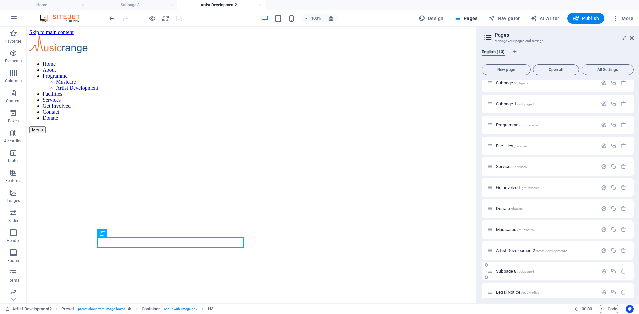
click at [512, 271] on span "Subpage 8 /subpage-8" at bounding box center [515, 271] width 39 height 5
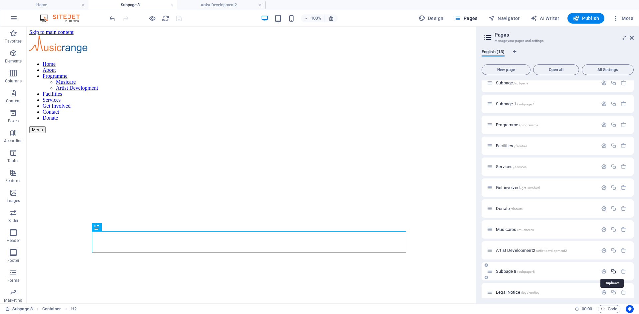
click at [612, 272] on icon "button" at bounding box center [613, 272] width 6 height 6
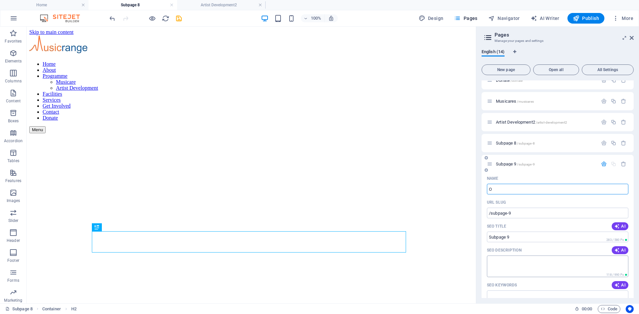
type input "Ou"
type input "/o"
type input "O"
type input "Our Pl"
type input "/our"
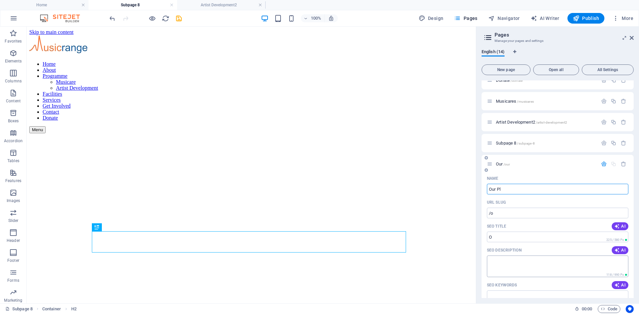
type input "Our"
type input "Our Pl"
type input "/our-pl"
type input "Our Pl"
type input "Our Po"
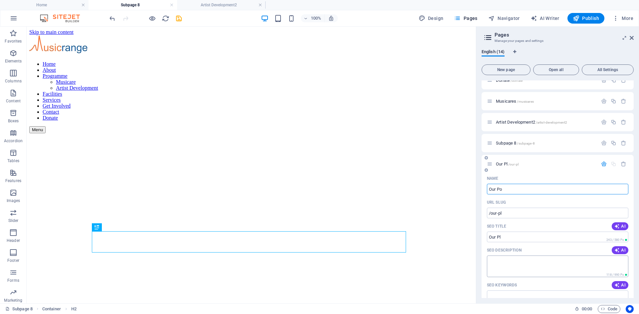
type input "/our-p"
type input "Our P"
type input "Our Pol"
type input "/our-po"
type input "Our Po"
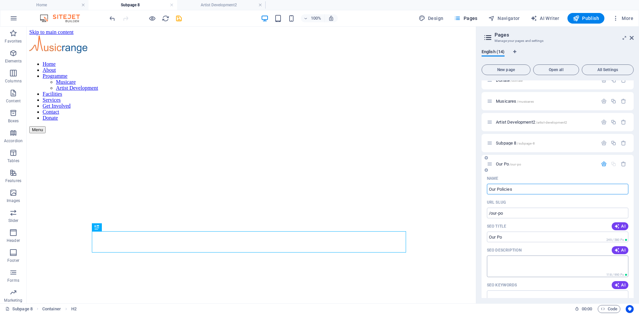
type input "Our Policies"
type input "/our-policies"
type input "Our Policies"
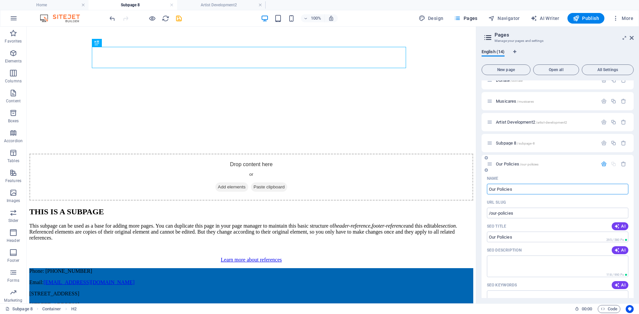
type input "Our Policies"
click at [510, 165] on span "Our Policies /our-policies" at bounding box center [517, 164] width 43 height 5
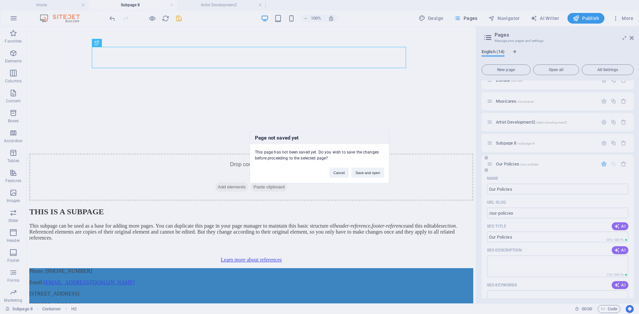
click at [510, 165] on div "Page not saved yet This page has not been saved yet. Do you wish to save the ch…" at bounding box center [319, 157] width 639 height 314
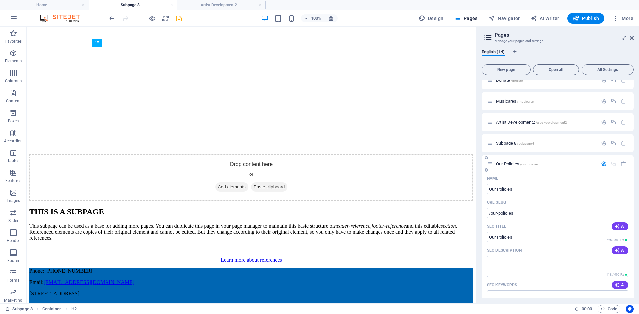
click at [510, 165] on span "Our Policies /our-policies" at bounding box center [517, 164] width 43 height 5
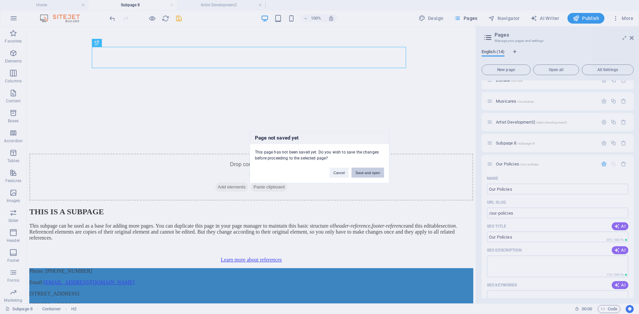
click at [367, 173] on button "Save and open" at bounding box center [367, 173] width 33 height 10
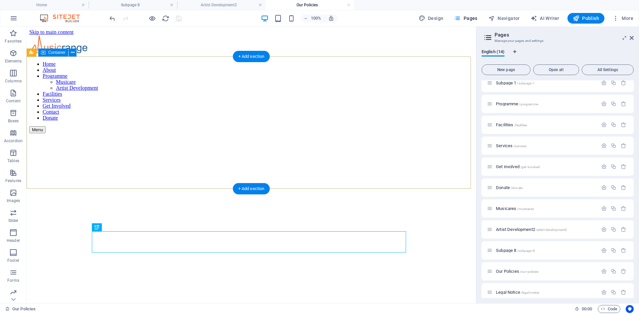
scroll to position [0, 0]
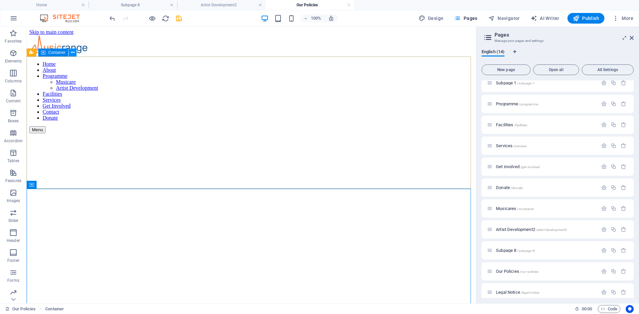
click at [74, 52] on icon at bounding box center [73, 52] width 4 height 7
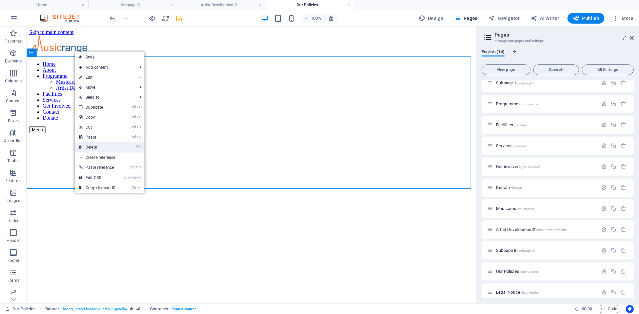
click at [95, 149] on link "⌦ Delete" at bounding box center [97, 147] width 45 height 10
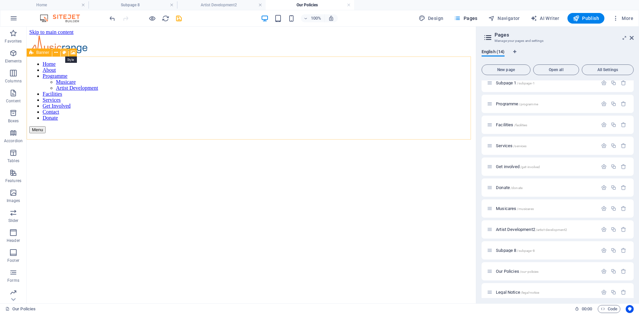
click at [64, 53] on icon at bounding box center [65, 52] width 4 height 7
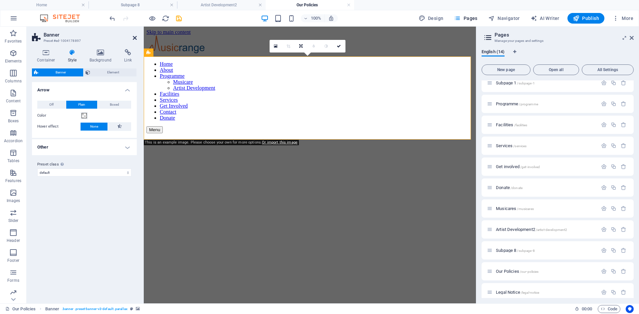
click at [134, 40] on icon at bounding box center [135, 37] width 4 height 5
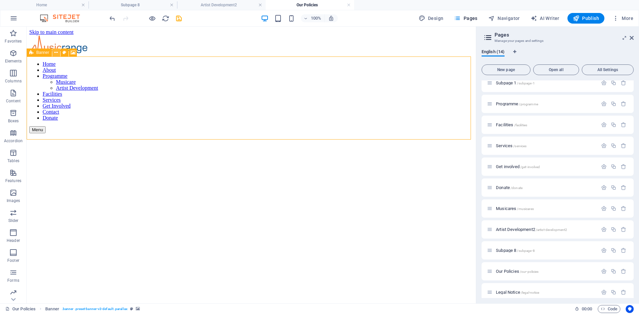
click at [55, 54] on icon at bounding box center [56, 52] width 4 height 7
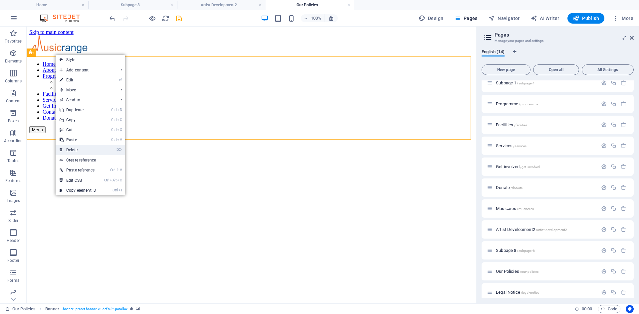
click at [71, 148] on link "⌦ Delete" at bounding box center [78, 150] width 45 height 10
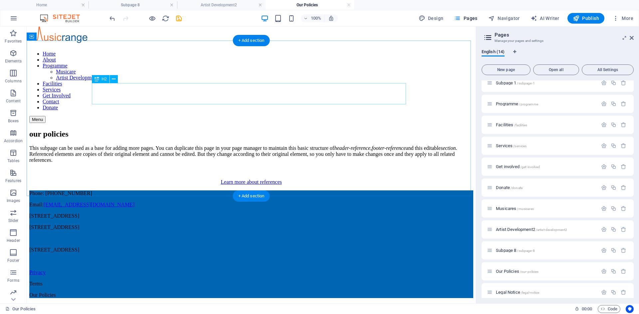
scroll to position [52, 0]
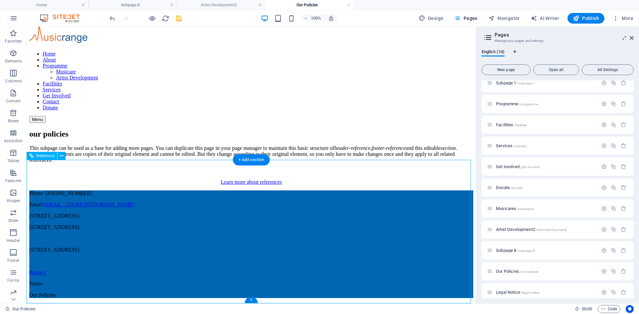
click at [119, 253] on div "[STREET_ADDRESS]" at bounding box center [251, 250] width 444 height 6
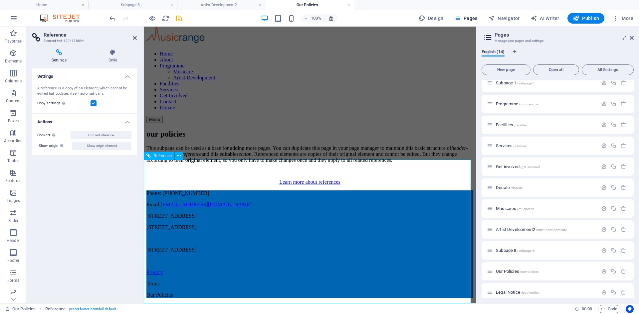
click at [183, 252] on div "[STREET_ADDRESS]" at bounding box center [309, 250] width 327 height 6
click at [174, 229] on div "Phone: 01224958266 Email: [EMAIL_ADDRESS][DOMAIN_NAME] [STREET_ADDRESS]" at bounding box center [309, 216] width 327 height 51
click at [176, 17] on icon "save" at bounding box center [179, 19] width 8 height 8
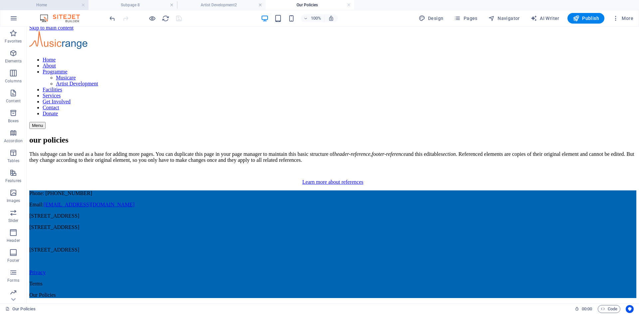
click at [49, 5] on h4 "Home" at bounding box center [44, 4] width 88 height 7
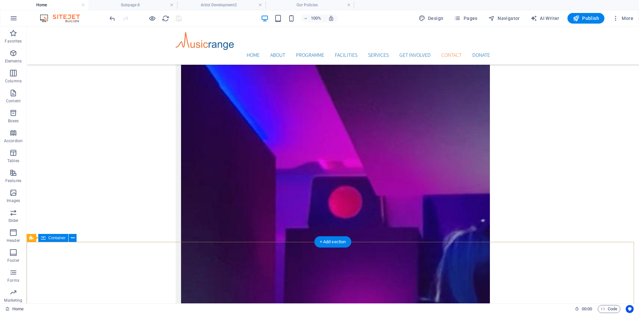
scroll to position [2279, 0]
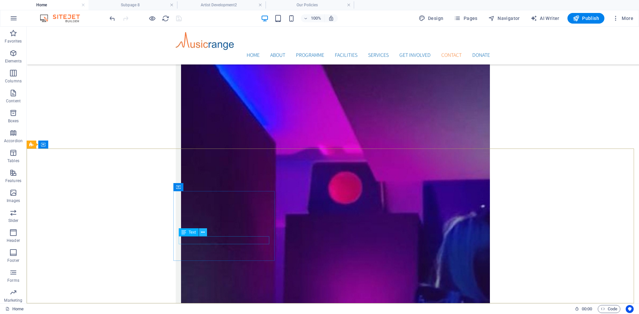
click at [204, 233] on icon at bounding box center [203, 232] width 4 height 7
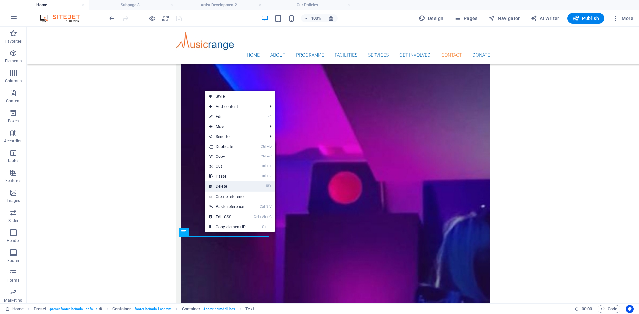
click at [220, 186] on link "⌦ Delete" at bounding box center [227, 187] width 45 height 10
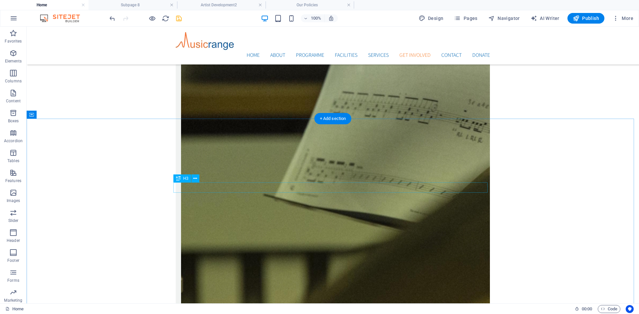
scroll to position [1714, 0]
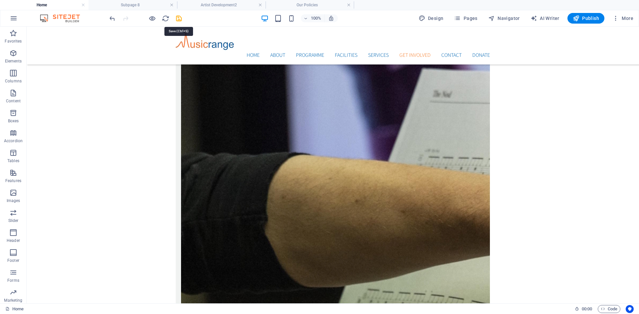
click at [181, 20] on icon "save" at bounding box center [179, 19] width 8 height 8
click at [169, 7] on h4 "Subpage 8" at bounding box center [132, 4] width 88 height 7
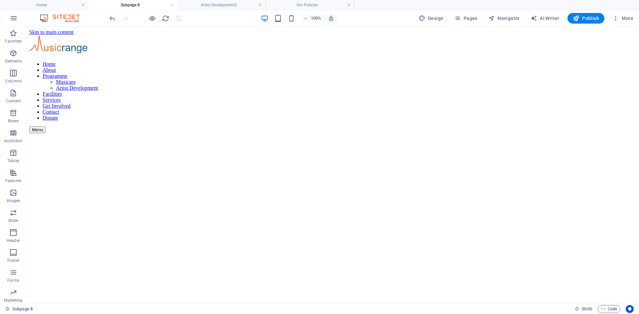
scroll to position [158, 0]
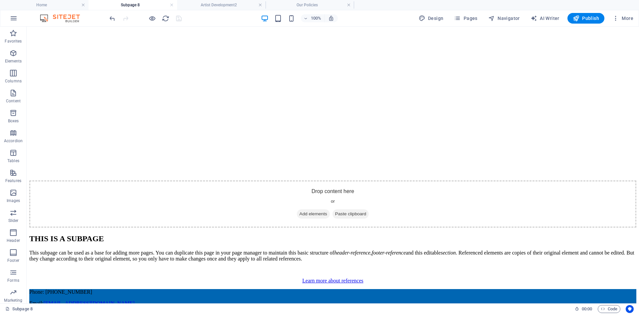
click at [169, 6] on h4 "Subpage 8" at bounding box center [132, 4] width 88 height 7
click at [171, 6] on link at bounding box center [172, 5] width 4 height 6
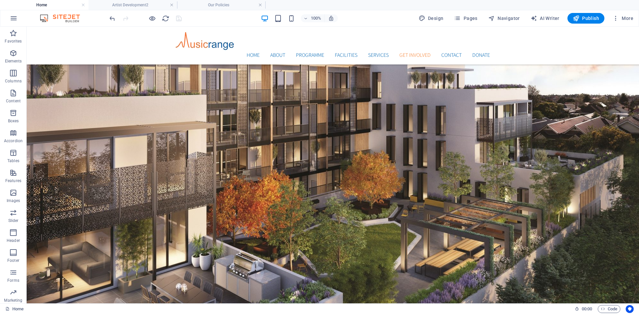
scroll to position [1714, 0]
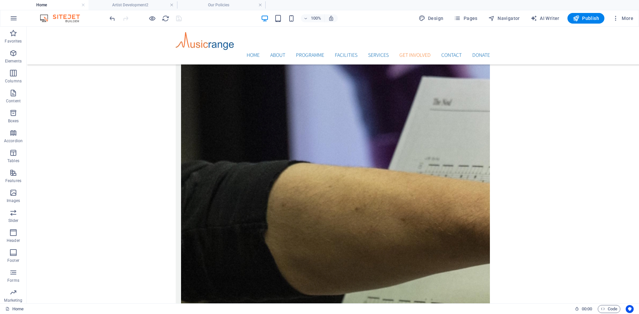
click at [171, 6] on link at bounding box center [172, 5] width 4 height 6
click at [474, 19] on span "Pages" at bounding box center [465, 18] width 23 height 7
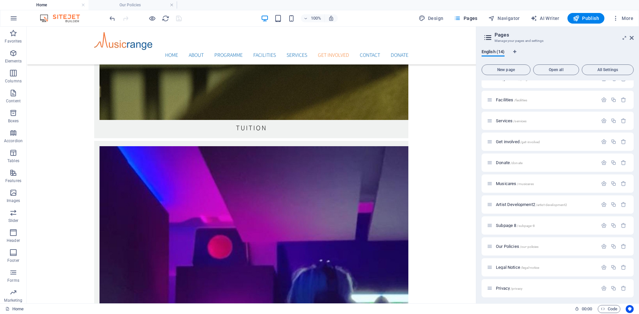
scroll to position [75, 0]
click at [507, 243] on span "Our Policies /our-policies" at bounding box center [517, 244] width 43 height 5
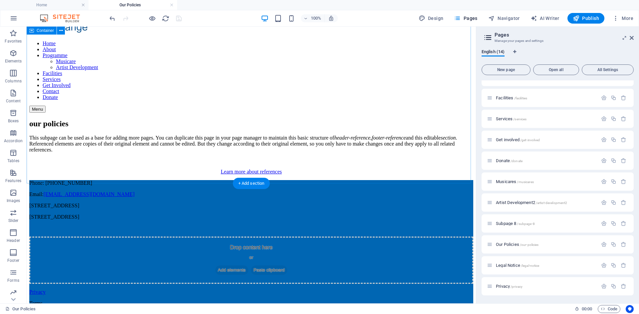
scroll to position [0, 0]
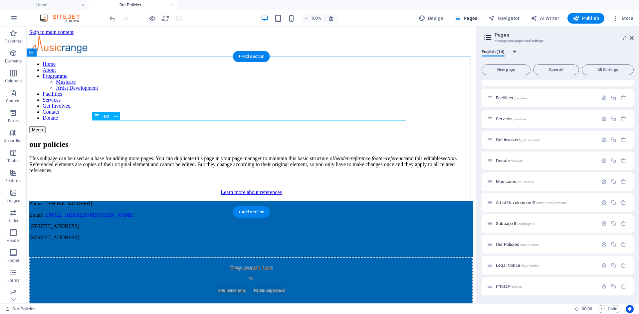
click at [240, 156] on div "This subpage can be used as a base for adding more pages. You can duplicate thi…" at bounding box center [251, 165] width 444 height 18
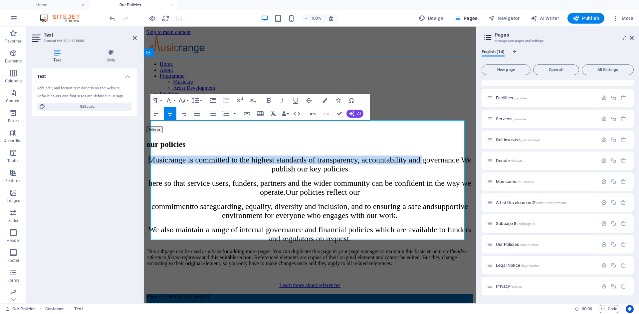
drag, startPoint x: 153, startPoint y: 125, endPoint x: 233, endPoint y: 135, distance: 80.4
click at [233, 156] on p "Musicrange is committed to the highest standards of transparency, accountabilit…" at bounding box center [309, 165] width 327 height 18
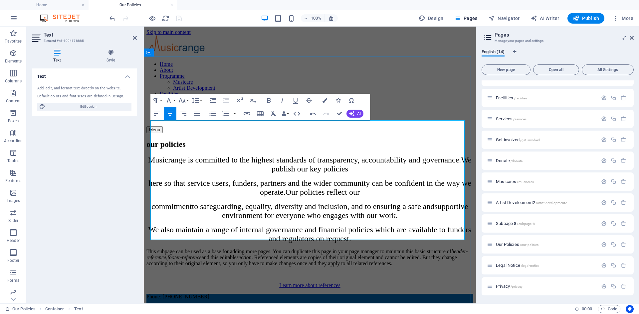
click at [154, 249] on p "This subpage can be used as a base for adding more pages. You can duplicate thi…" at bounding box center [309, 258] width 327 height 18
drag, startPoint x: 152, startPoint y: 220, endPoint x: 478, endPoint y: 246, distance: 327.7
click at [476, 246] on html "Skip to main content Home About Programme Musicare Artist Development Facilitie…" at bounding box center [310, 232] width 332 height 410
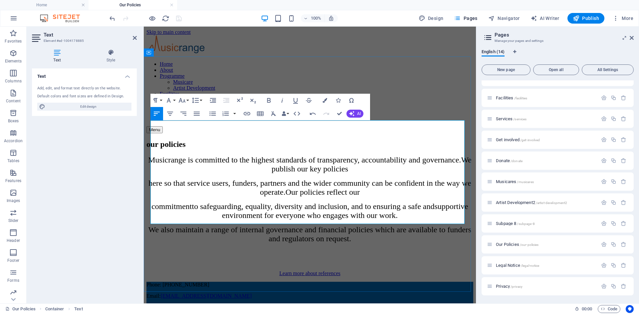
click at [250, 179] on span "here so that service users, funders, partners and the wider community can be co…" at bounding box center [309, 188] width 323 height 18
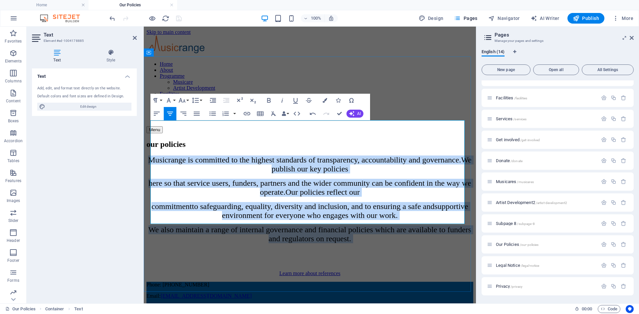
click at [240, 156] on p "Musicrange is committed to the highest standards of transparency, accountabilit…" at bounding box center [309, 165] width 327 height 18
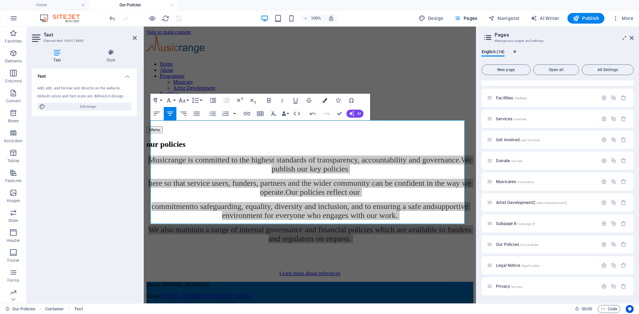
click at [323, 100] on icon "button" at bounding box center [324, 100] width 5 height 5
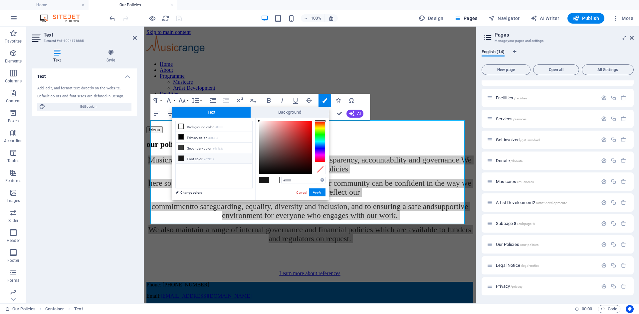
click at [265, 180] on span at bounding box center [264, 180] width 10 height 6
type input "#171717"
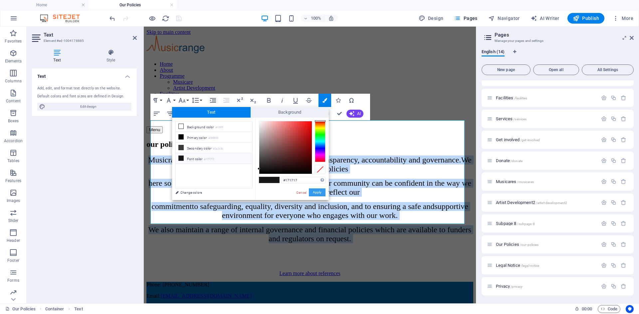
click at [314, 191] on button "Apply" at bounding box center [317, 193] width 17 height 8
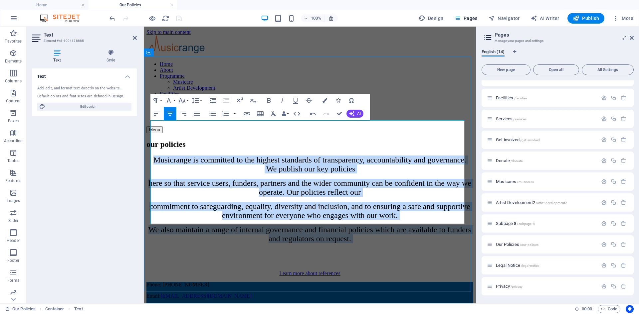
click at [312, 202] on span "commitment to safeguarding, equality, diversity and inclusion, and to ensuring …" at bounding box center [309, 211] width 321 height 18
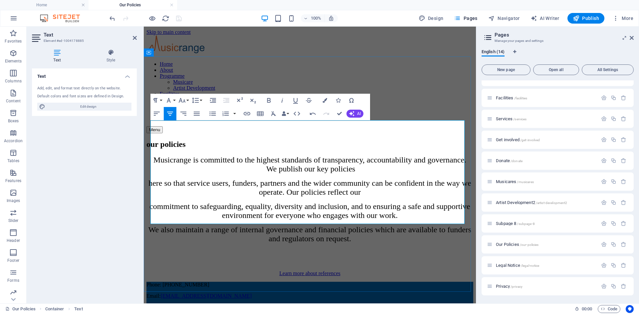
click at [241, 156] on span "Musicrange is committed to the highest standards of transparency, accountabilit…" at bounding box center [309, 165] width 313 height 18
click at [156, 179] on p "here so that service users, funders, partners and the wider community can be co…" at bounding box center [309, 188] width 327 height 18
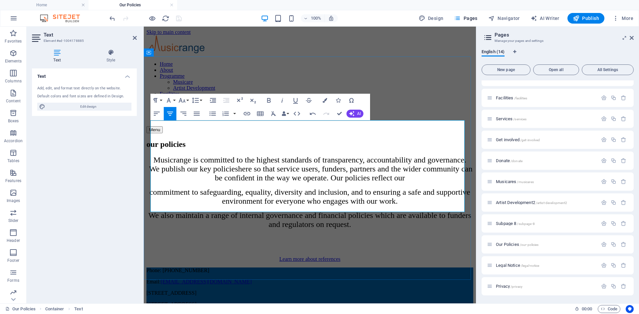
click at [215, 165] on span "here so that service users, funders, partners and the wider community can be co…" at bounding box center [343, 174] width 257 height 18
click at [425, 188] on p "commitment to safeguarding, equality, diversity and inclusion, and to ensuring …" at bounding box center [309, 197] width 327 height 18
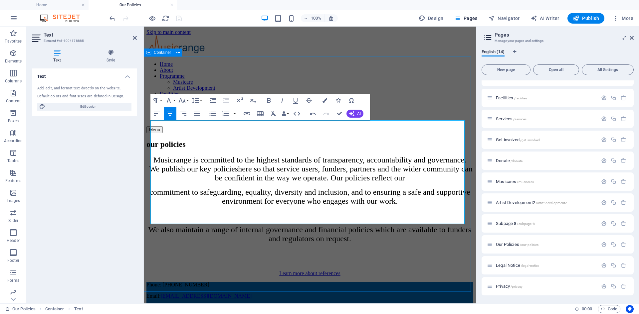
click at [405, 140] on div "our policies Musicrange is committed to the highest standards of transparency, …" at bounding box center [309, 208] width 327 height 137
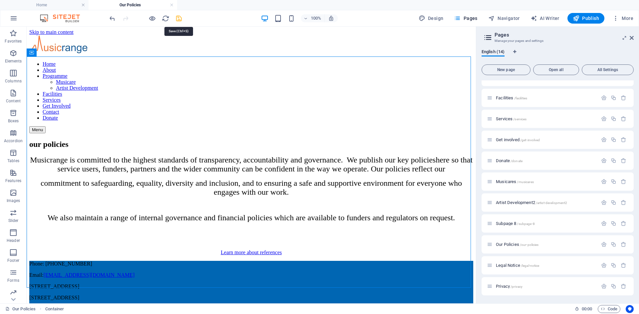
click at [179, 20] on icon "save" at bounding box center [179, 19] width 8 height 8
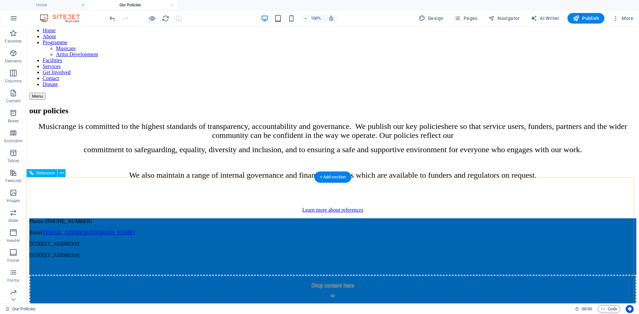
scroll to position [33, 0]
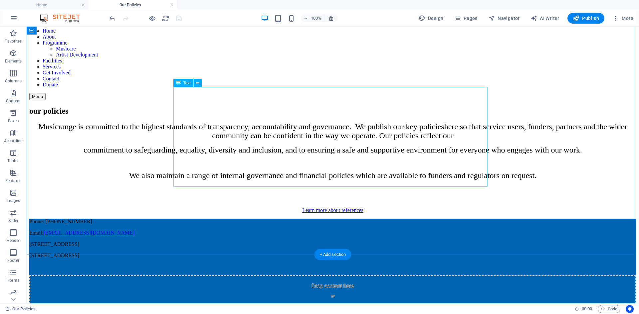
click at [355, 185] on div "Musicrange is committed to the highest standards of transparency, accountabilit…" at bounding box center [332, 156] width 607 height 69
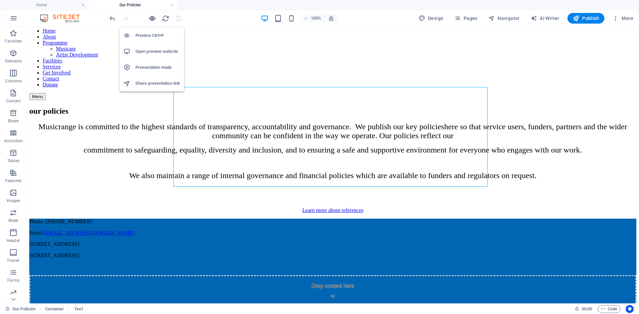
click at [150, 19] on icon "button" at bounding box center [152, 19] width 8 height 8
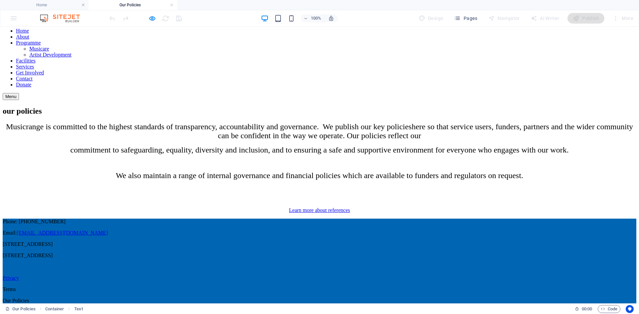
click at [309, 186] on p at bounding box center [319, 189] width 633 height 6
drag, startPoint x: 309, startPoint y: 184, endPoint x: 285, endPoint y: 180, distance: 24.6
click at [285, 186] on p at bounding box center [319, 189] width 633 height 6
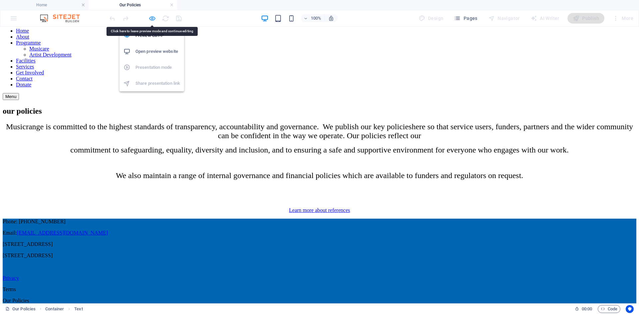
click at [154, 18] on icon "button" at bounding box center [152, 19] width 8 height 8
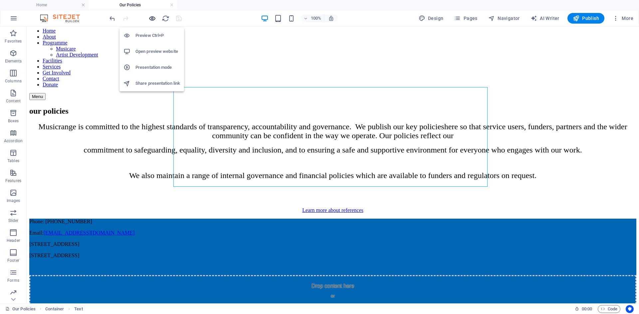
click at [151, 19] on icon "button" at bounding box center [152, 19] width 8 height 8
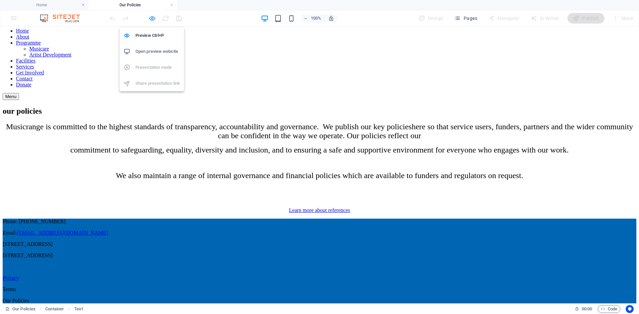
click at [151, 19] on icon "button" at bounding box center [152, 19] width 8 height 8
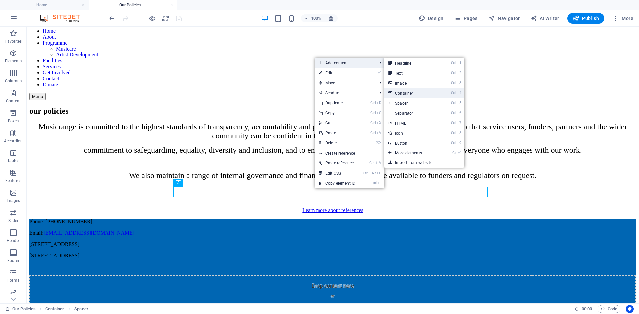
drag, startPoint x: 401, startPoint y: 92, endPoint x: 257, endPoint y: 65, distance: 146.2
click at [401, 92] on link "Ctrl 4 Container" at bounding box center [411, 93] width 55 height 10
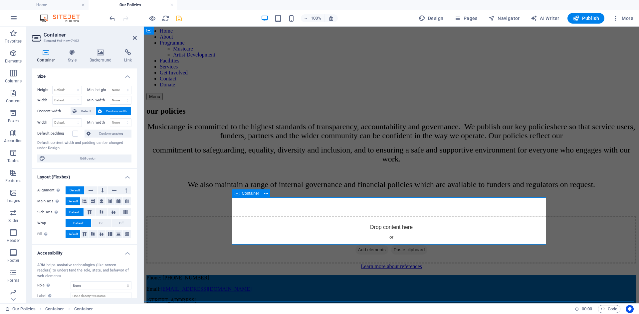
click at [381, 219] on div "Drop content here or Add elements Paste clipboard" at bounding box center [391, 240] width 490 height 47
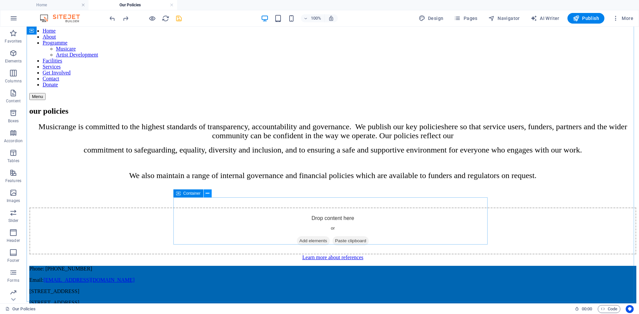
click at [208, 193] on icon at bounding box center [208, 193] width 4 height 7
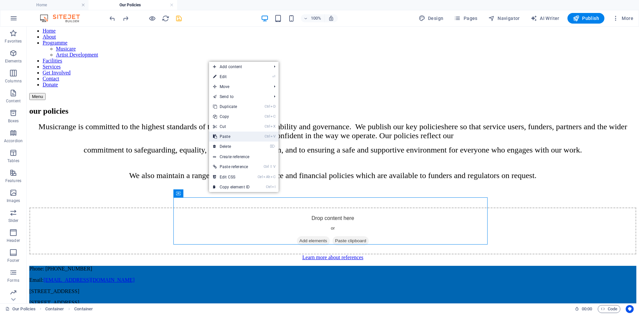
click at [229, 138] on link "Ctrl V Paste" at bounding box center [231, 137] width 45 height 10
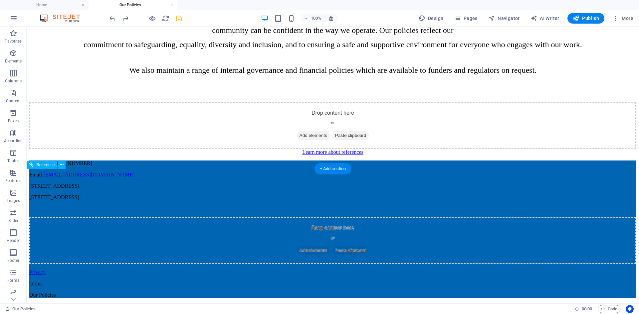
scroll to position [166, 0]
click at [350, 102] on div "Drop content here or Add elements Paste clipboard" at bounding box center [332, 125] width 607 height 47
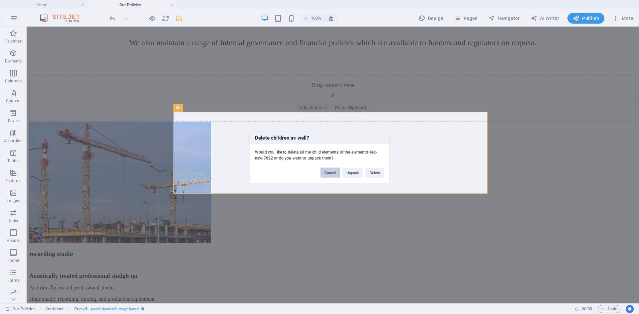
click at [332, 174] on button "Cancel" at bounding box center [329, 173] width 19 height 10
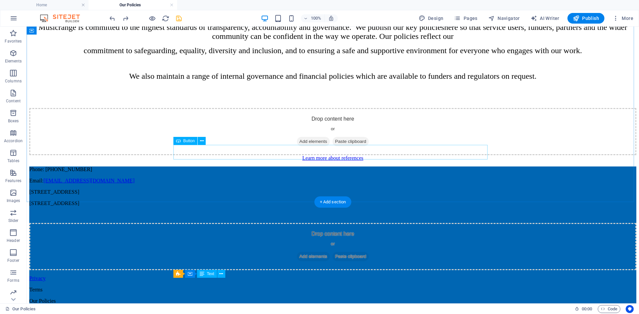
scroll to position [133, 0]
click at [178, 18] on icon "save" at bounding box center [179, 19] width 8 height 8
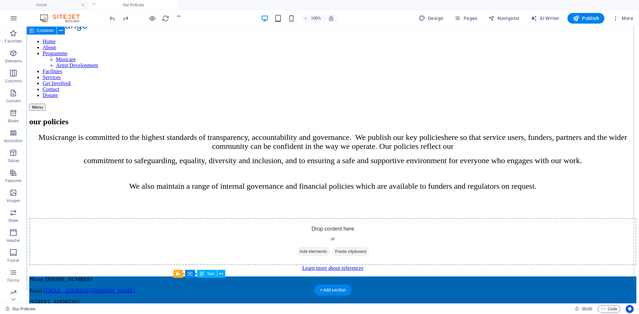
scroll to position [0, 0]
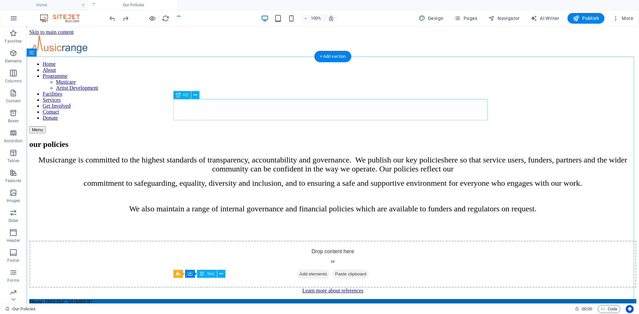
click at [425, 140] on div "our policies" at bounding box center [332, 144] width 607 height 9
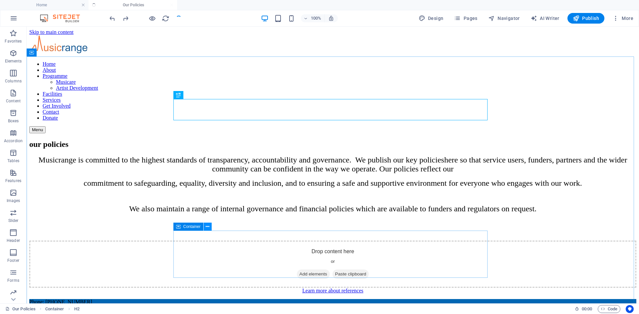
click at [208, 225] on icon at bounding box center [208, 226] width 4 height 7
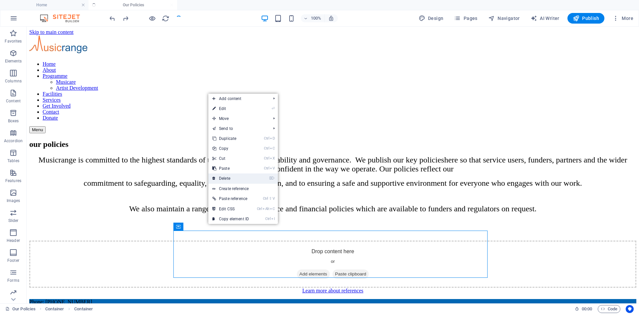
click at [233, 179] on link "⌦ Delete" at bounding box center [230, 179] width 45 height 10
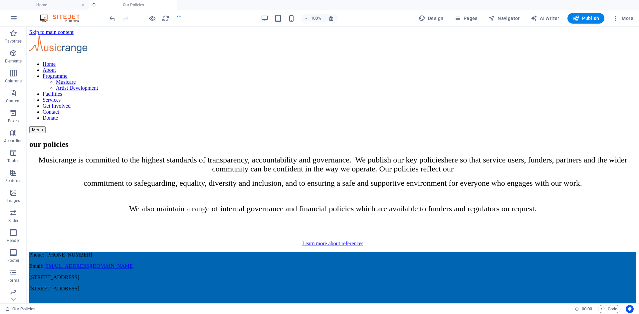
click at [179, 19] on div at bounding box center [145, 18] width 74 height 11
click at [206, 156] on div "Musicrange is committed to the highest standards of transparency, accountabilit…" at bounding box center [332, 190] width 607 height 69
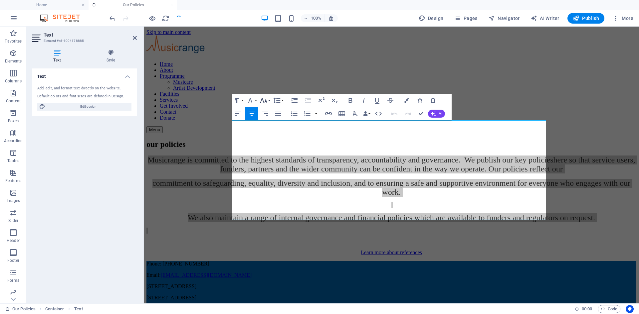
click at [268, 100] on button "Font Size" at bounding box center [264, 100] width 13 height 13
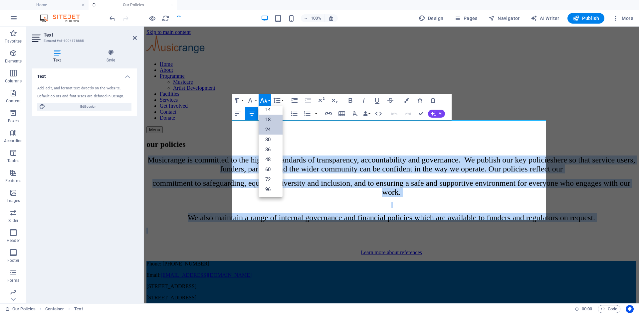
click at [270, 119] on link "18" at bounding box center [270, 120] width 24 height 10
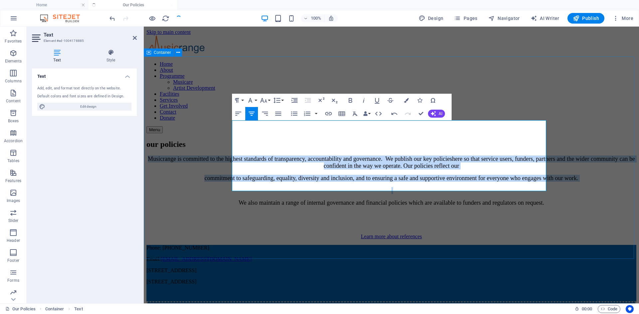
click at [228, 140] on div "our policies Musicrange is committed to the highest standards of transparency, …" at bounding box center [391, 190] width 490 height 100
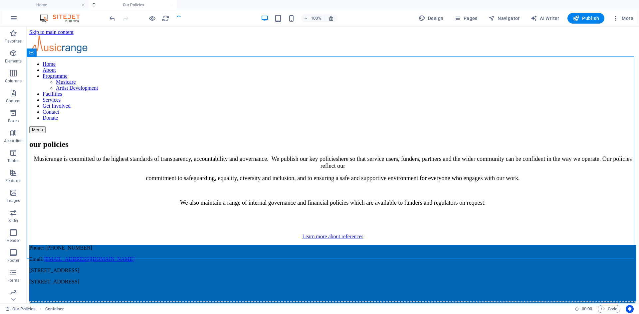
click at [179, 19] on div at bounding box center [145, 18] width 74 height 11
click at [46, 2] on h4 "Home" at bounding box center [44, 4] width 88 height 7
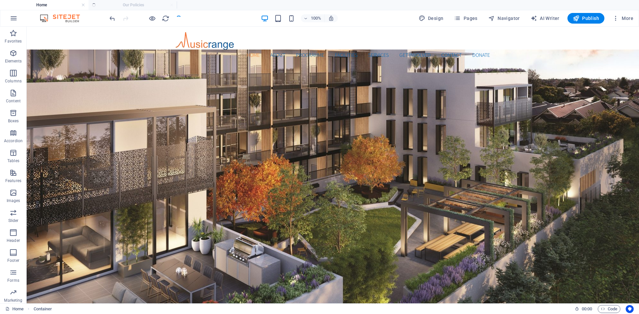
scroll to position [1857, 0]
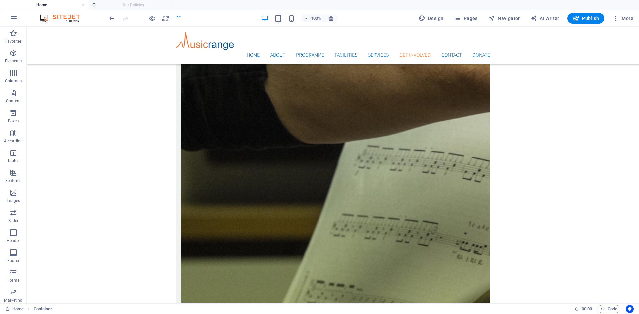
click at [84, 3] on link at bounding box center [83, 5] width 4 height 6
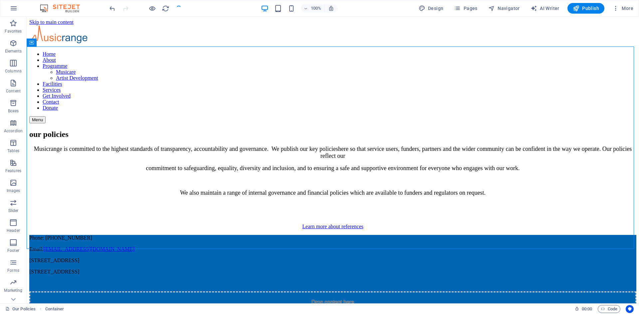
click at [132, 6] on div at bounding box center [145, 8] width 74 height 11
click at [16, 7] on icon "button" at bounding box center [14, 8] width 8 height 8
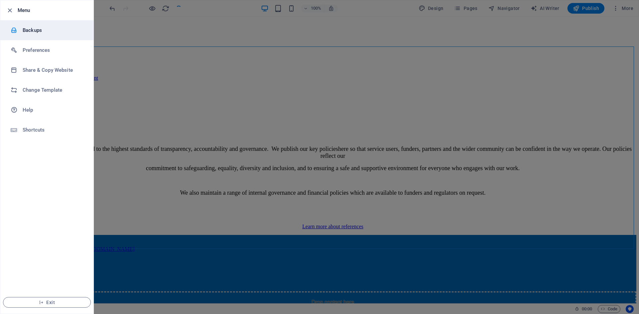
click at [24, 28] on h6 "Backups" at bounding box center [54, 30] width 62 height 8
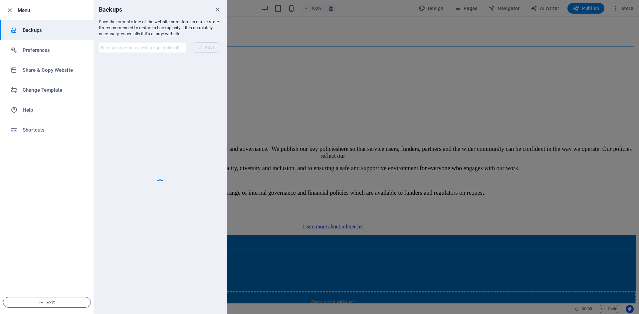
click at [336, 74] on div at bounding box center [319, 157] width 639 height 314
